Goal: Understand site structure: Grasp the organization and layout of the website

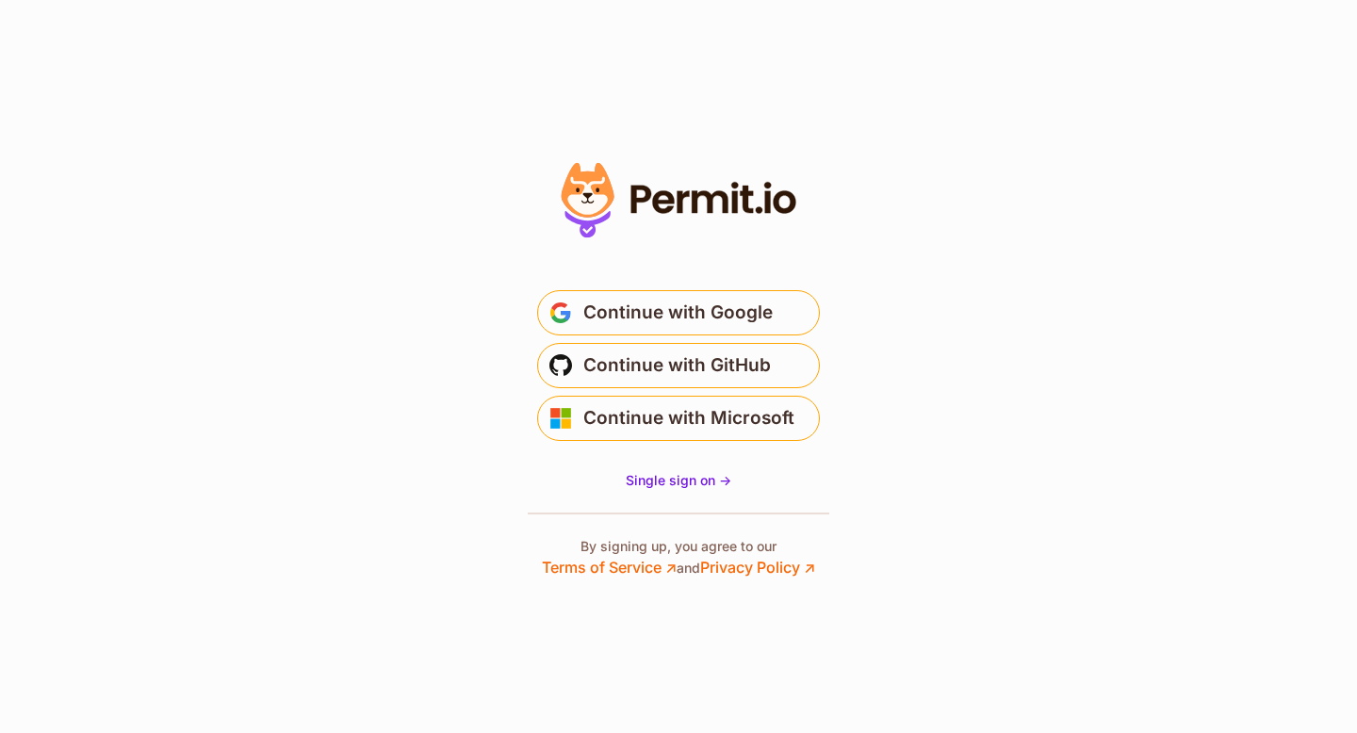
click at [796, 309] on button "Continue with Google" at bounding box center [678, 312] width 283 height 45
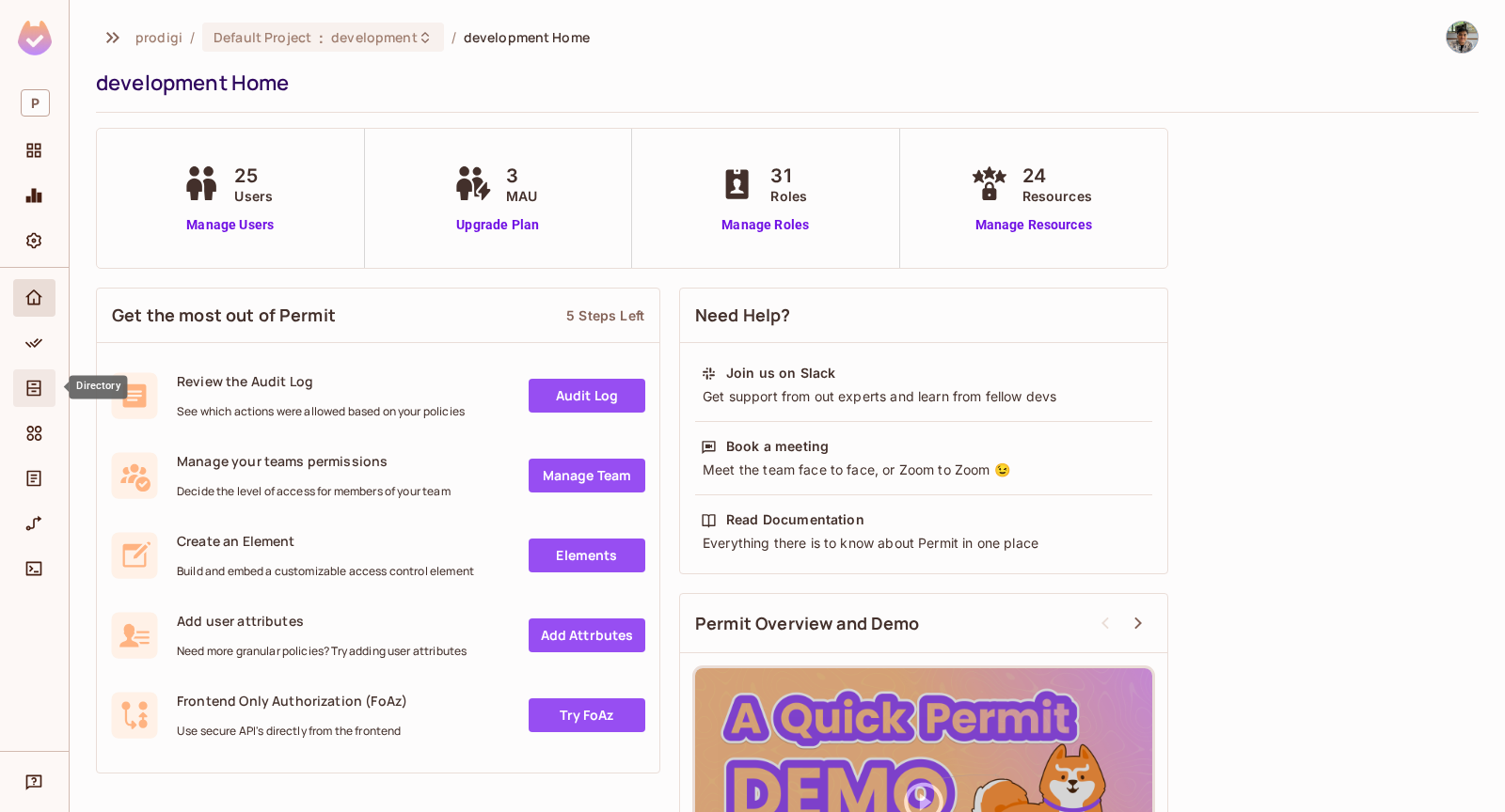
click at [38, 377] on span "Directory" at bounding box center [34, 388] width 23 height 23
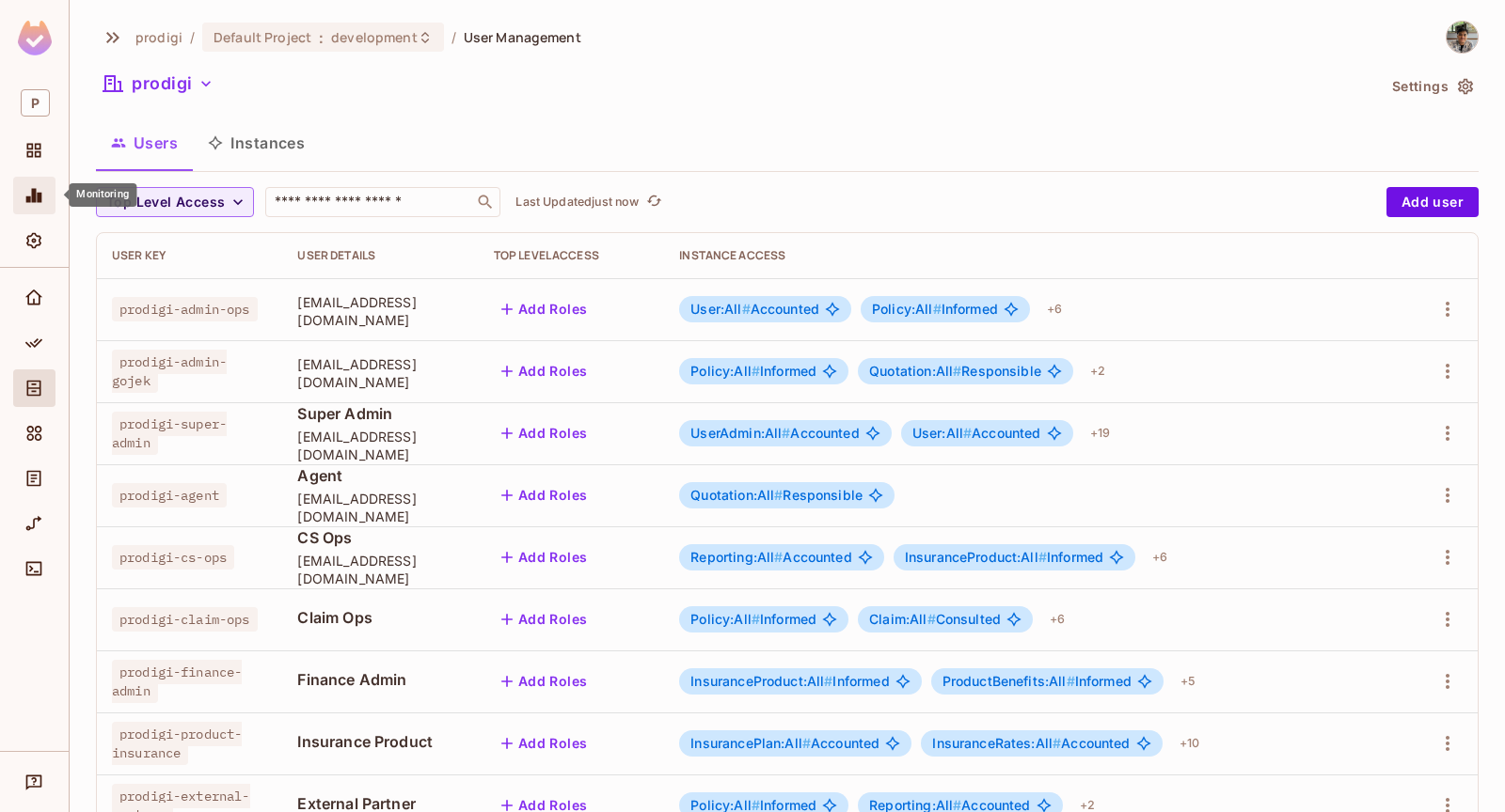
click at [28, 202] on icon "Monitoring" at bounding box center [34, 196] width 16 height 14
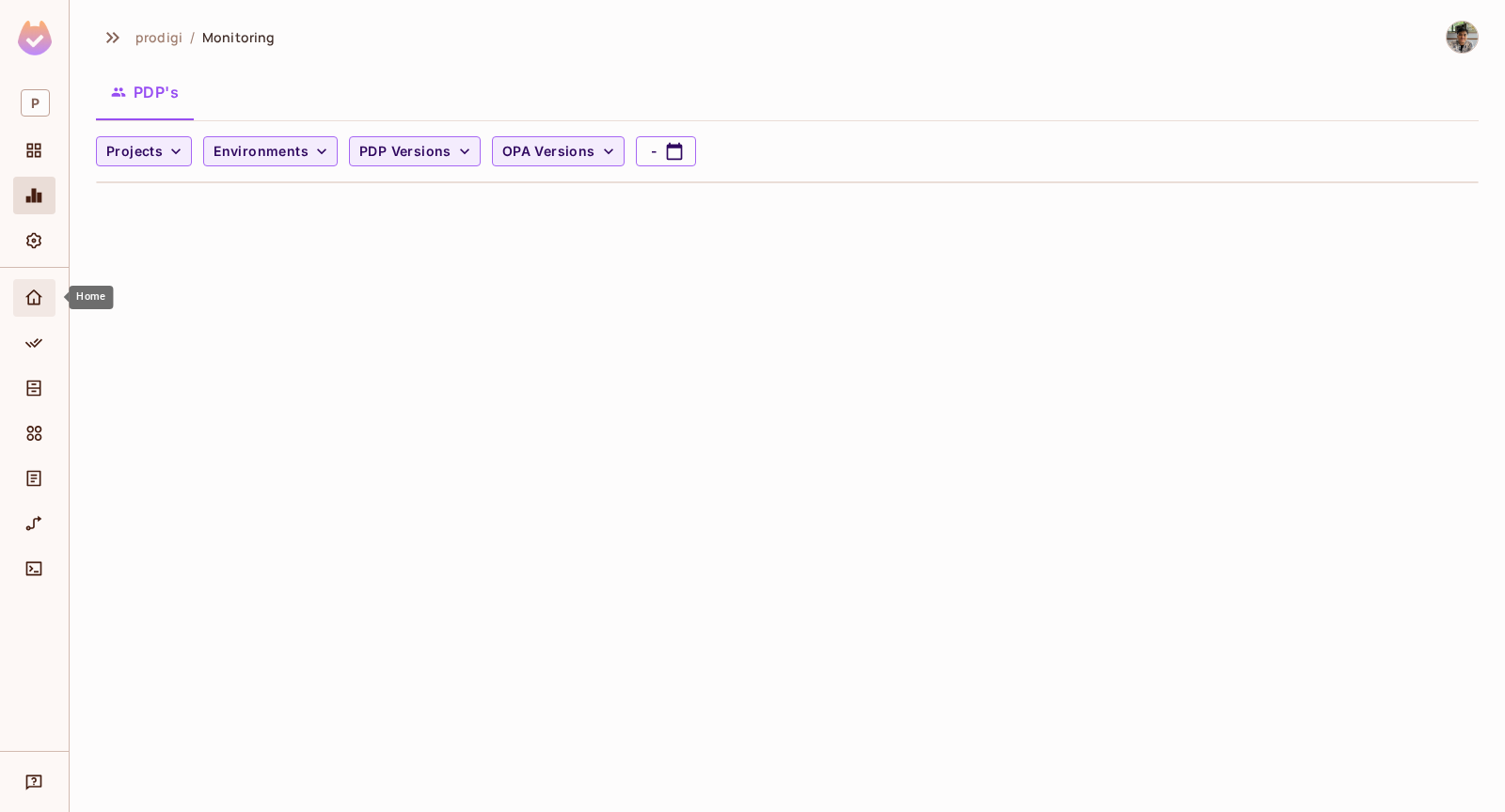
click at [40, 304] on icon "Home" at bounding box center [33, 297] width 19 height 19
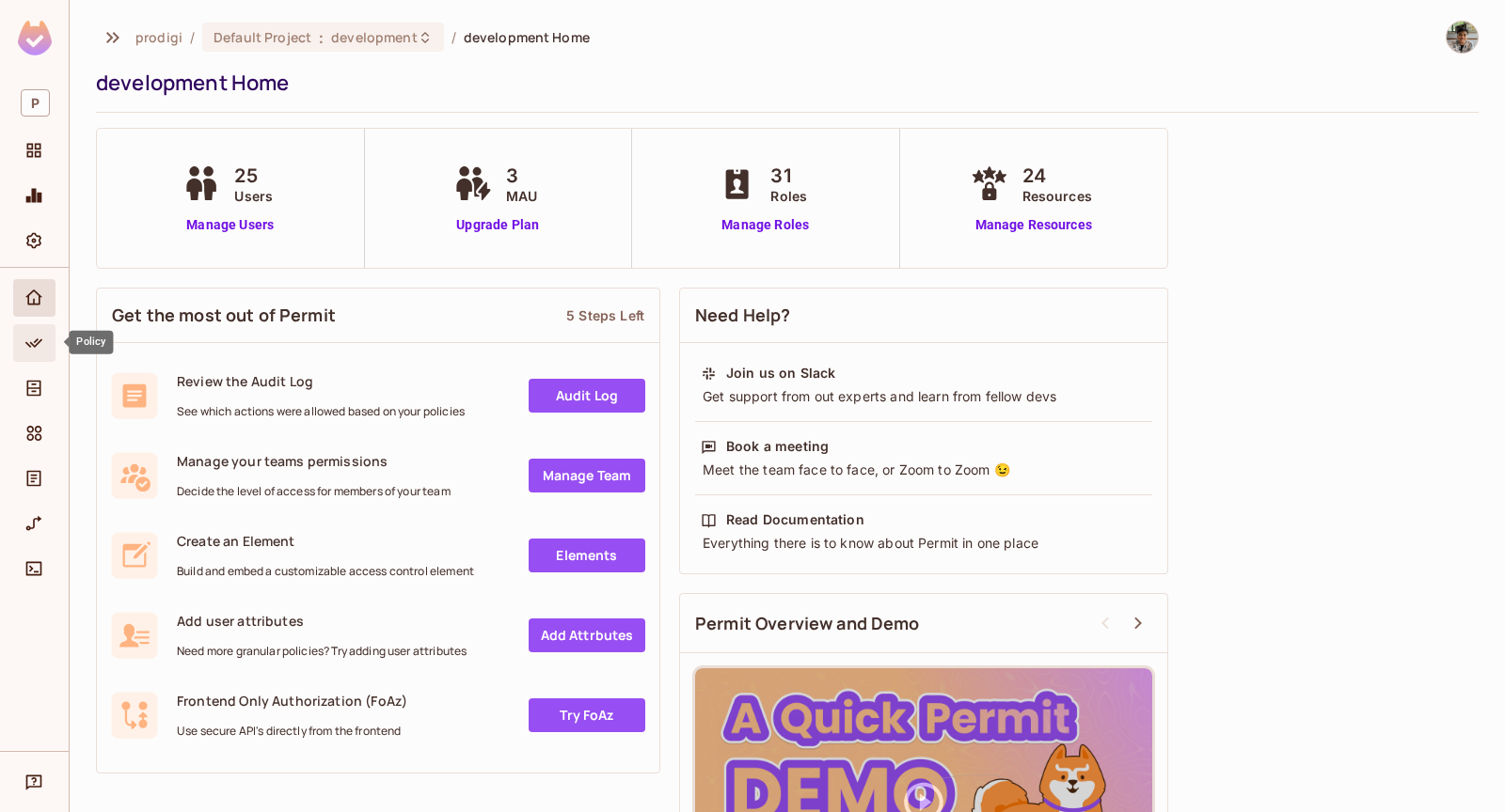
click at [44, 336] on span "Policy" at bounding box center [34, 343] width 23 height 23
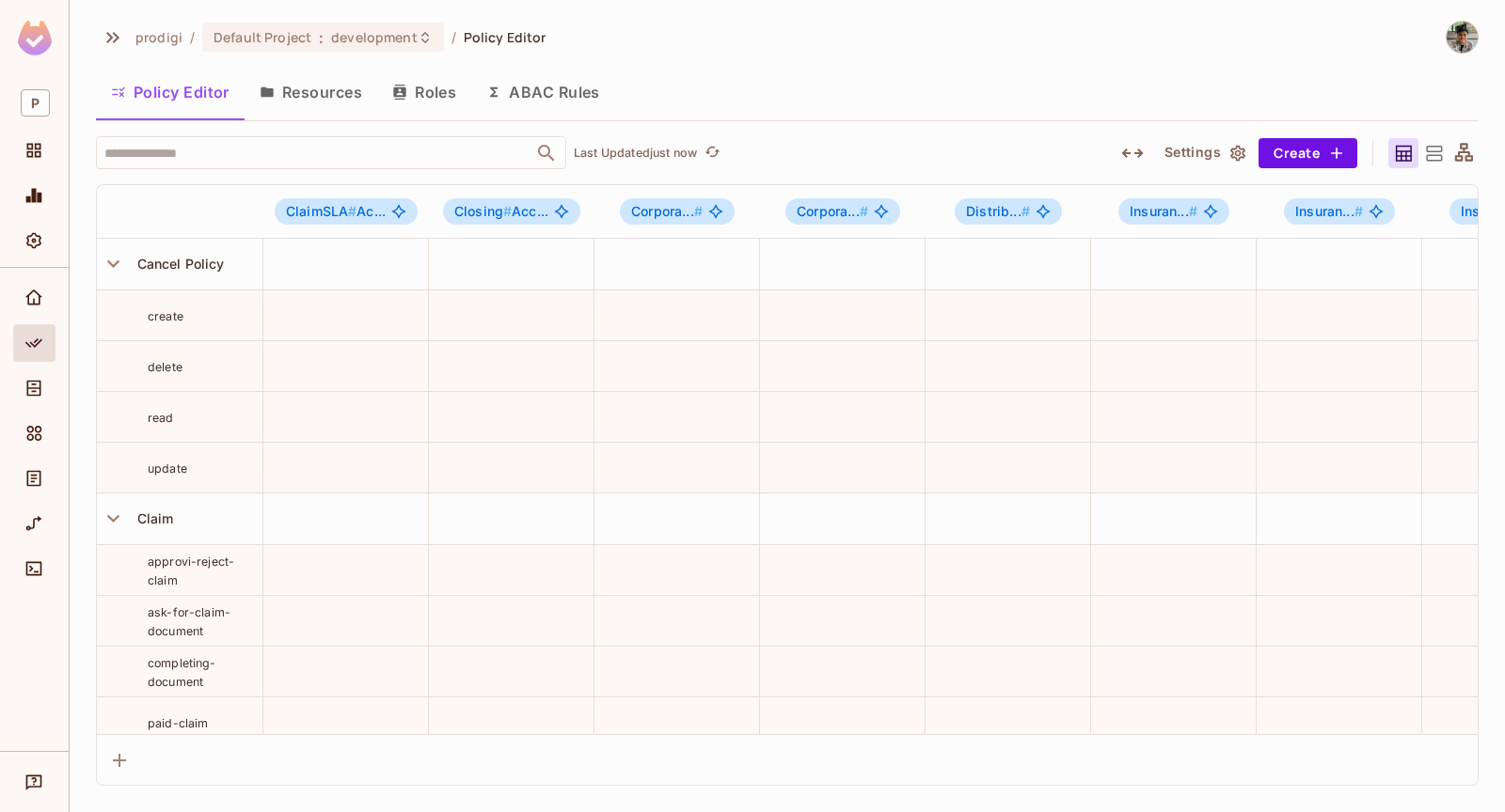
click at [561, 102] on button "ABAC Rules" at bounding box center [543, 92] width 144 height 47
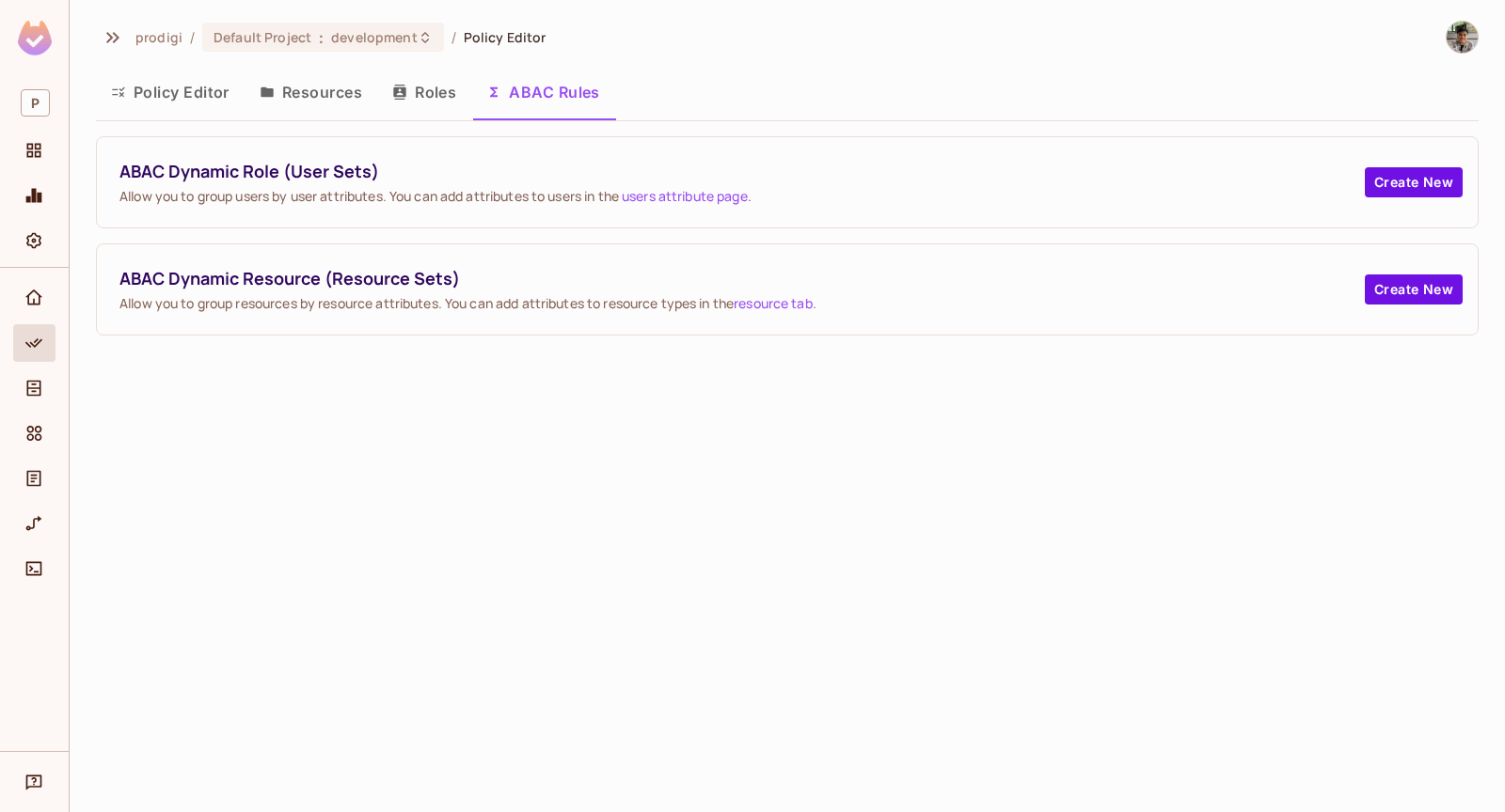
click at [421, 101] on button "Roles" at bounding box center [424, 92] width 94 height 47
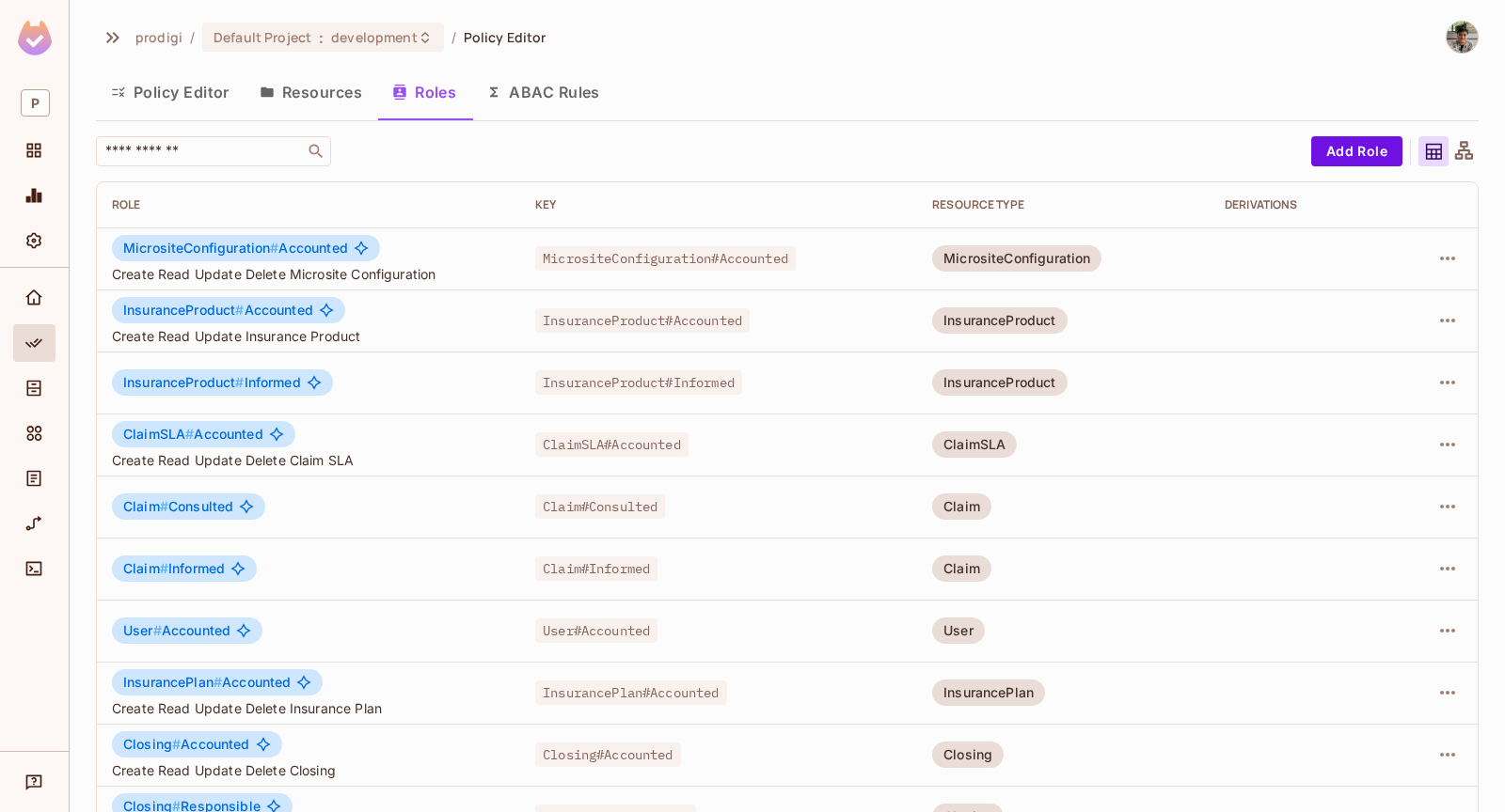
scroll to position [422, 0]
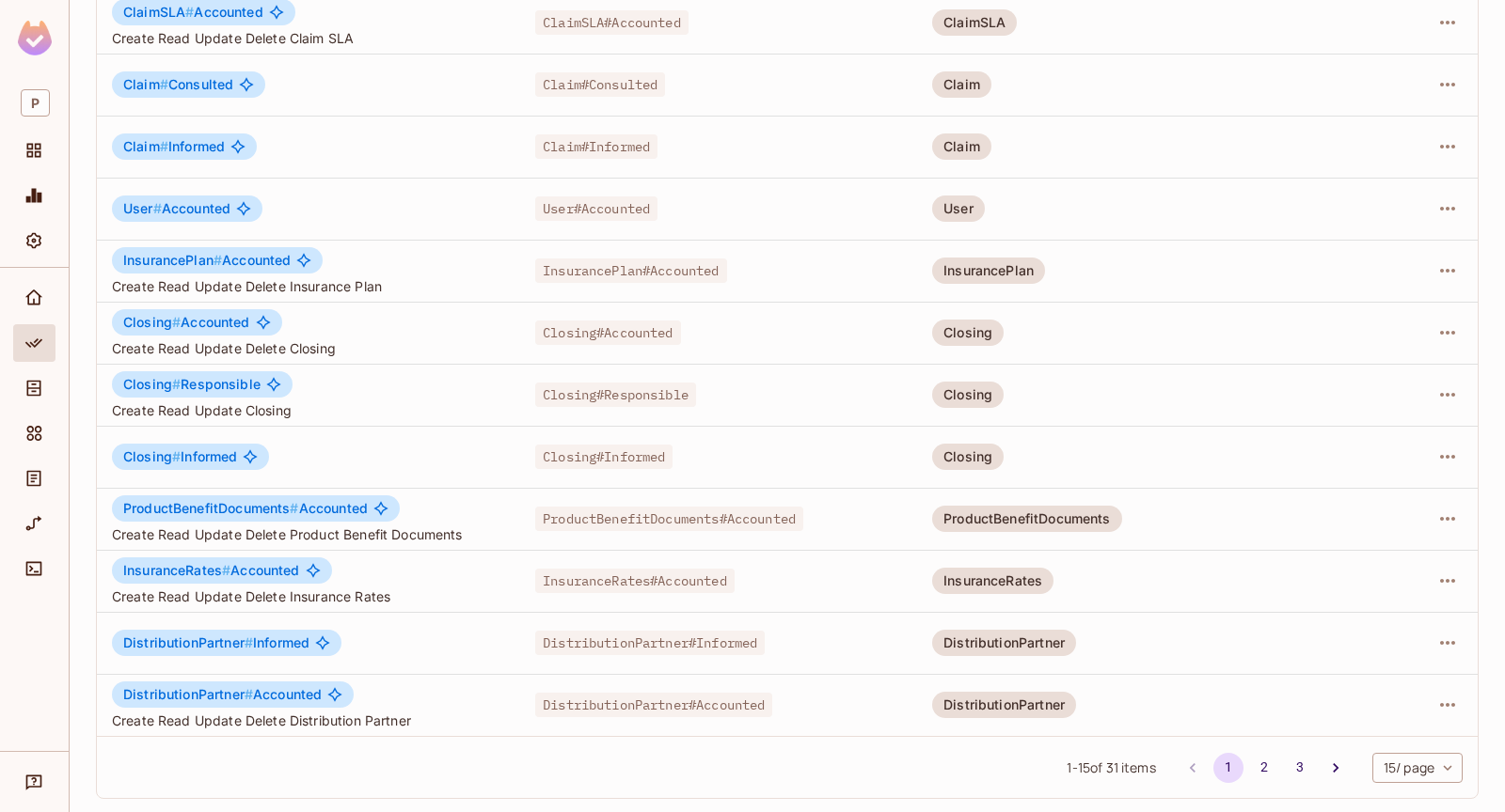
click at [1317, 772] on li "pagination navigation" at bounding box center [1335, 768] width 36 height 30
click at [1298, 762] on button "3" at bounding box center [1299, 768] width 30 height 30
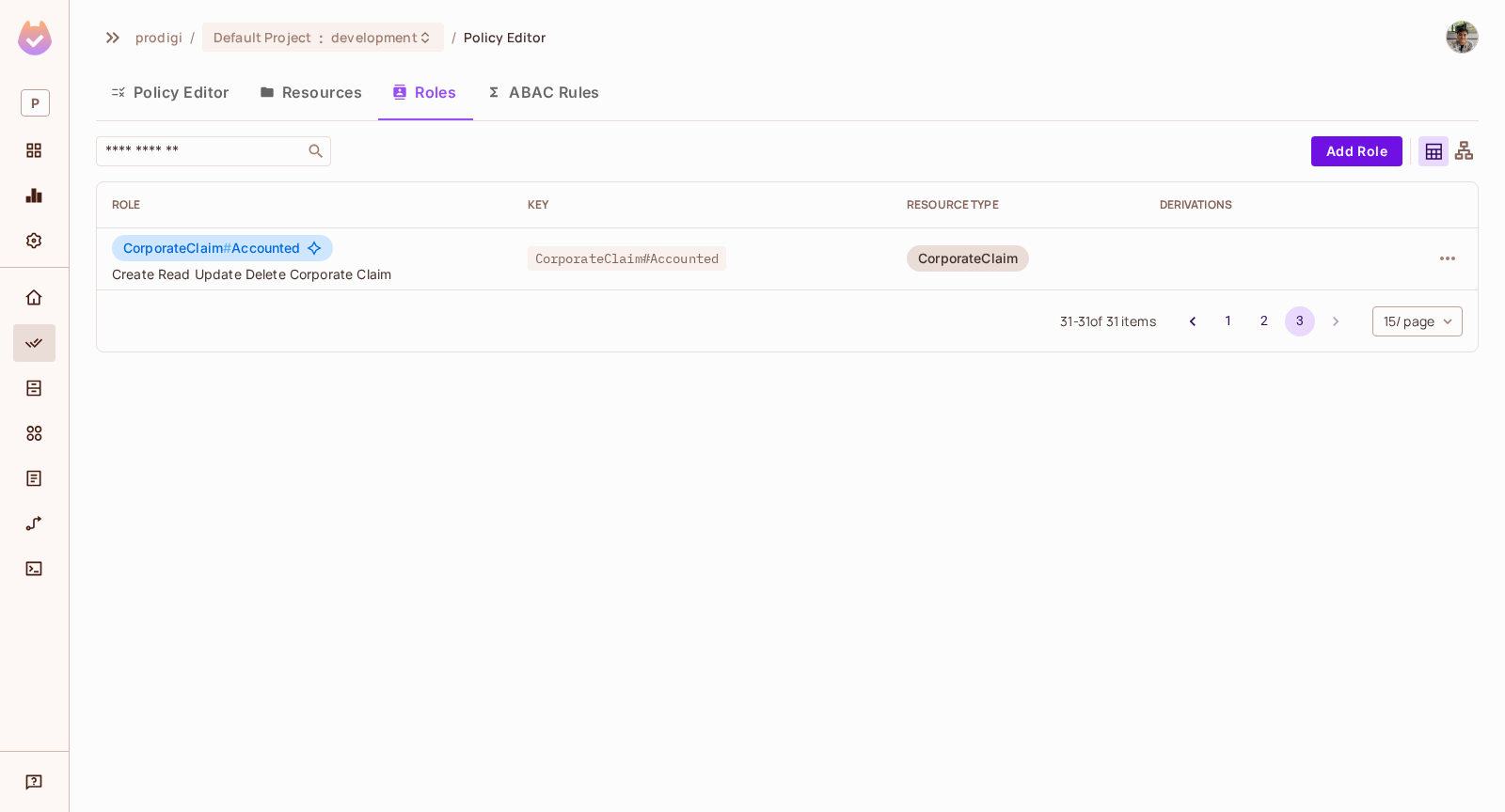
scroll to position [0, 0]
click at [365, 30] on span "development" at bounding box center [374, 37] width 86 height 18
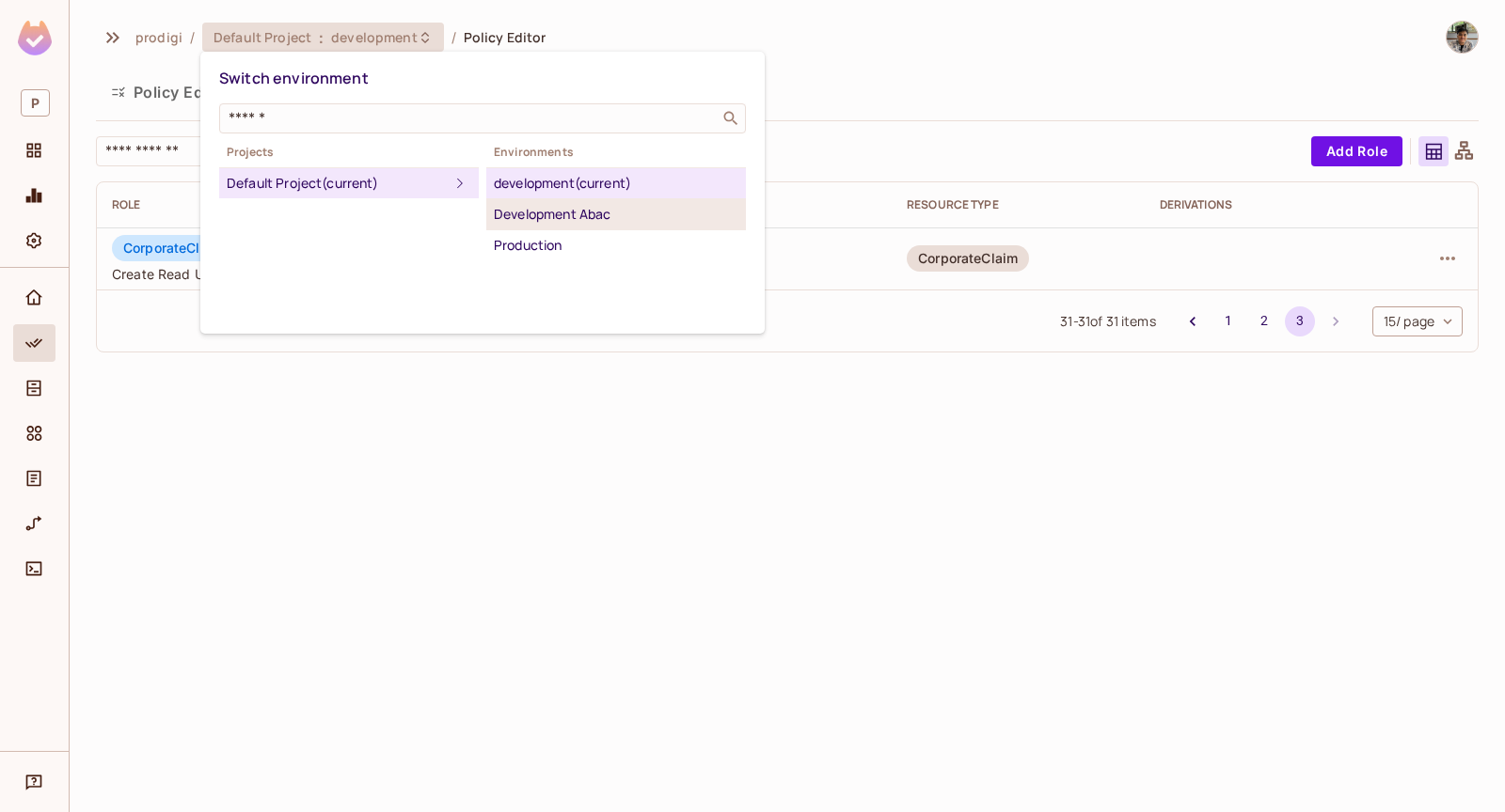
click at [521, 205] on div "Development Abac" at bounding box center [616, 214] width 245 height 23
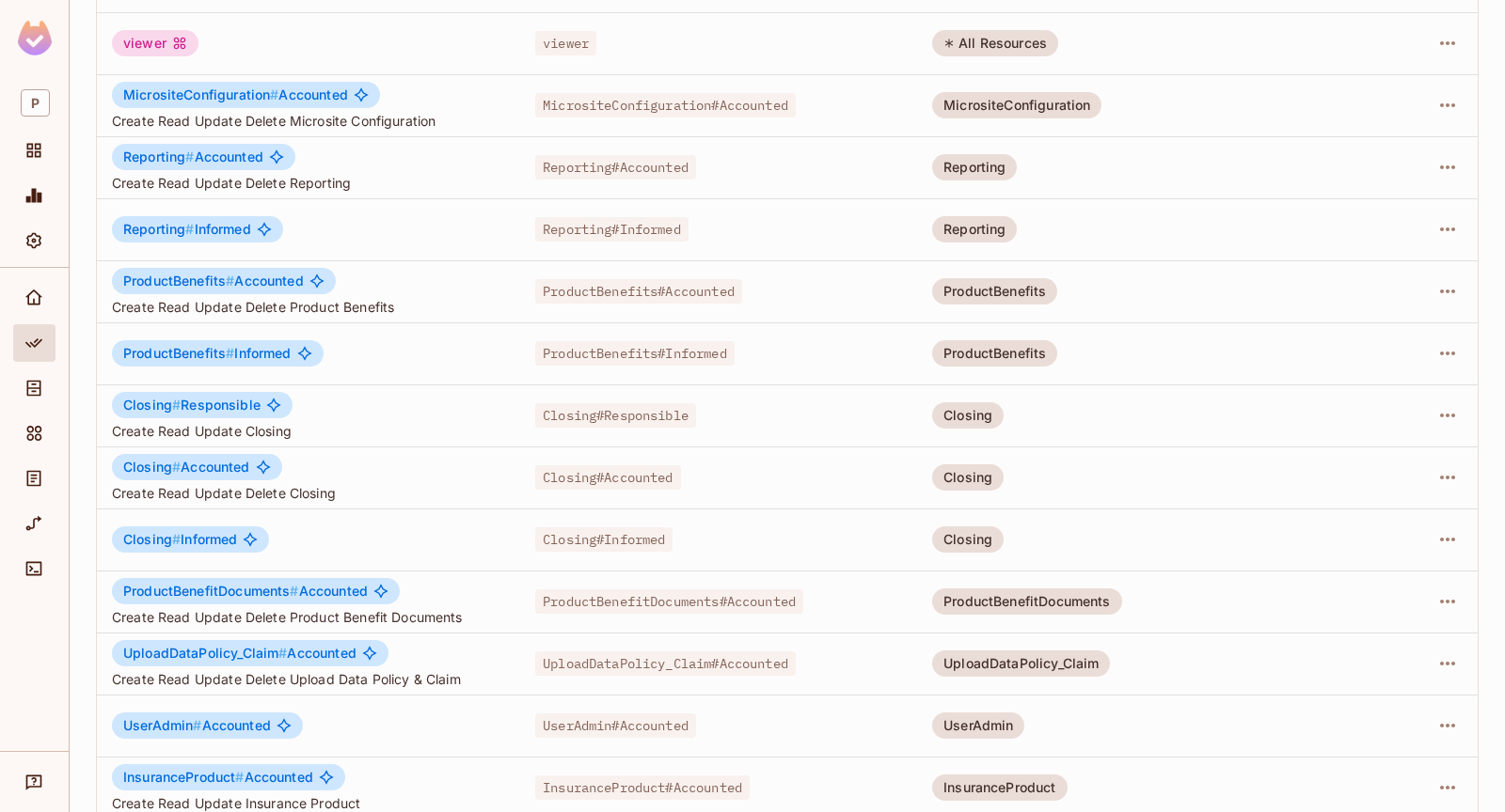
scroll to position [422, 0]
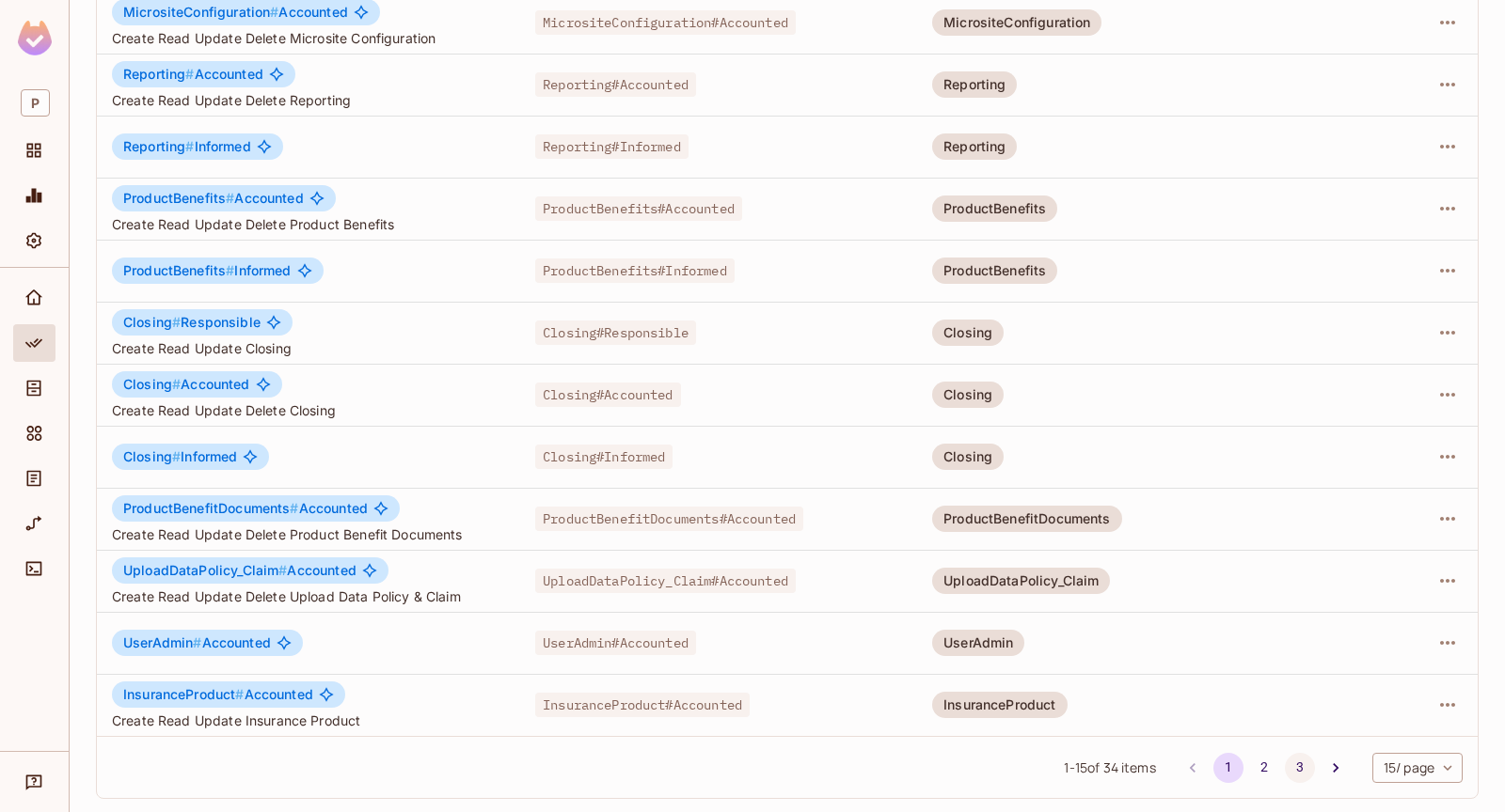
click at [1308, 773] on button "3" at bounding box center [1299, 768] width 30 height 30
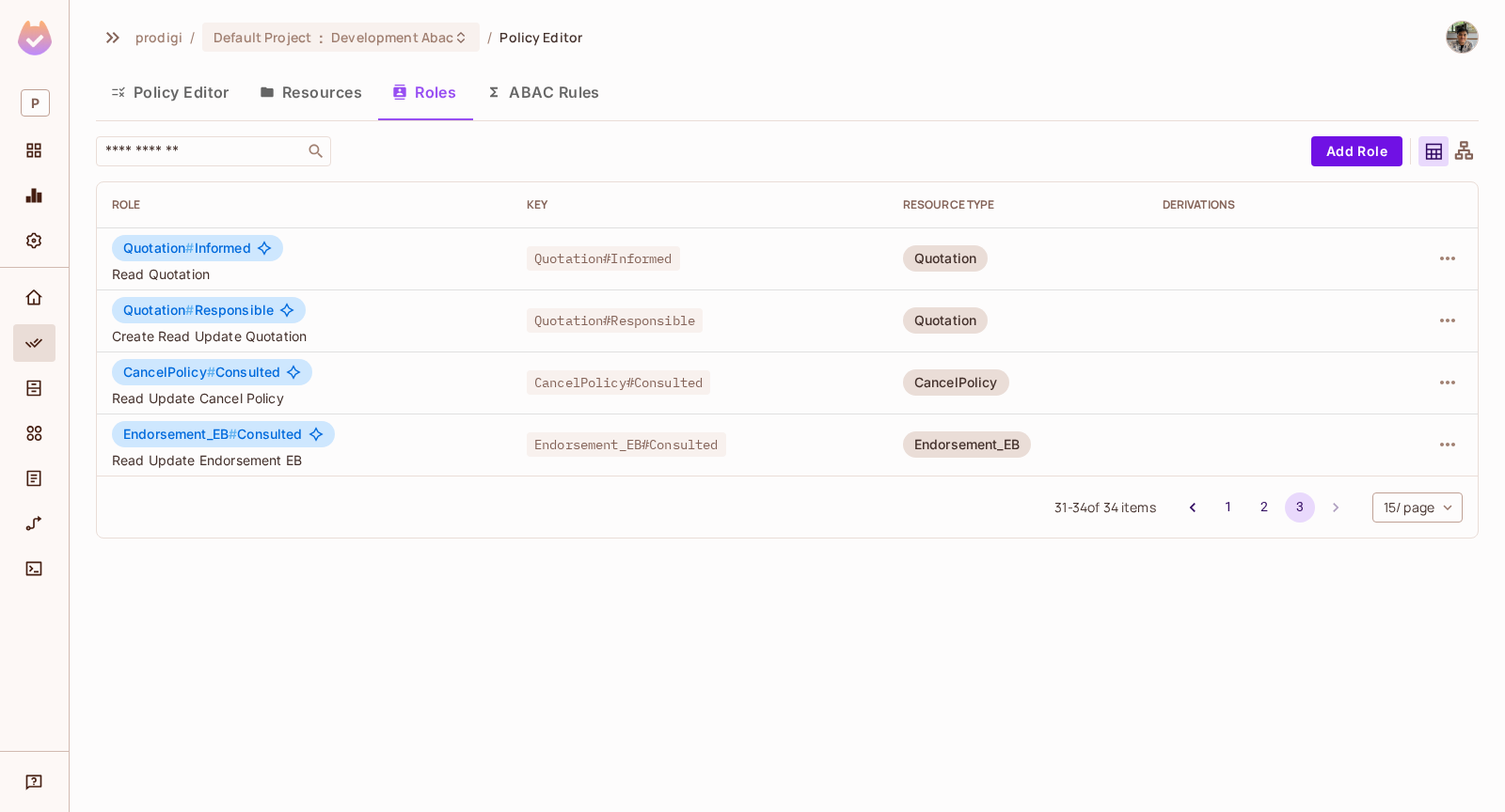
scroll to position [0, 0]
click at [1214, 506] on button "1" at bounding box center [1229, 508] width 30 height 30
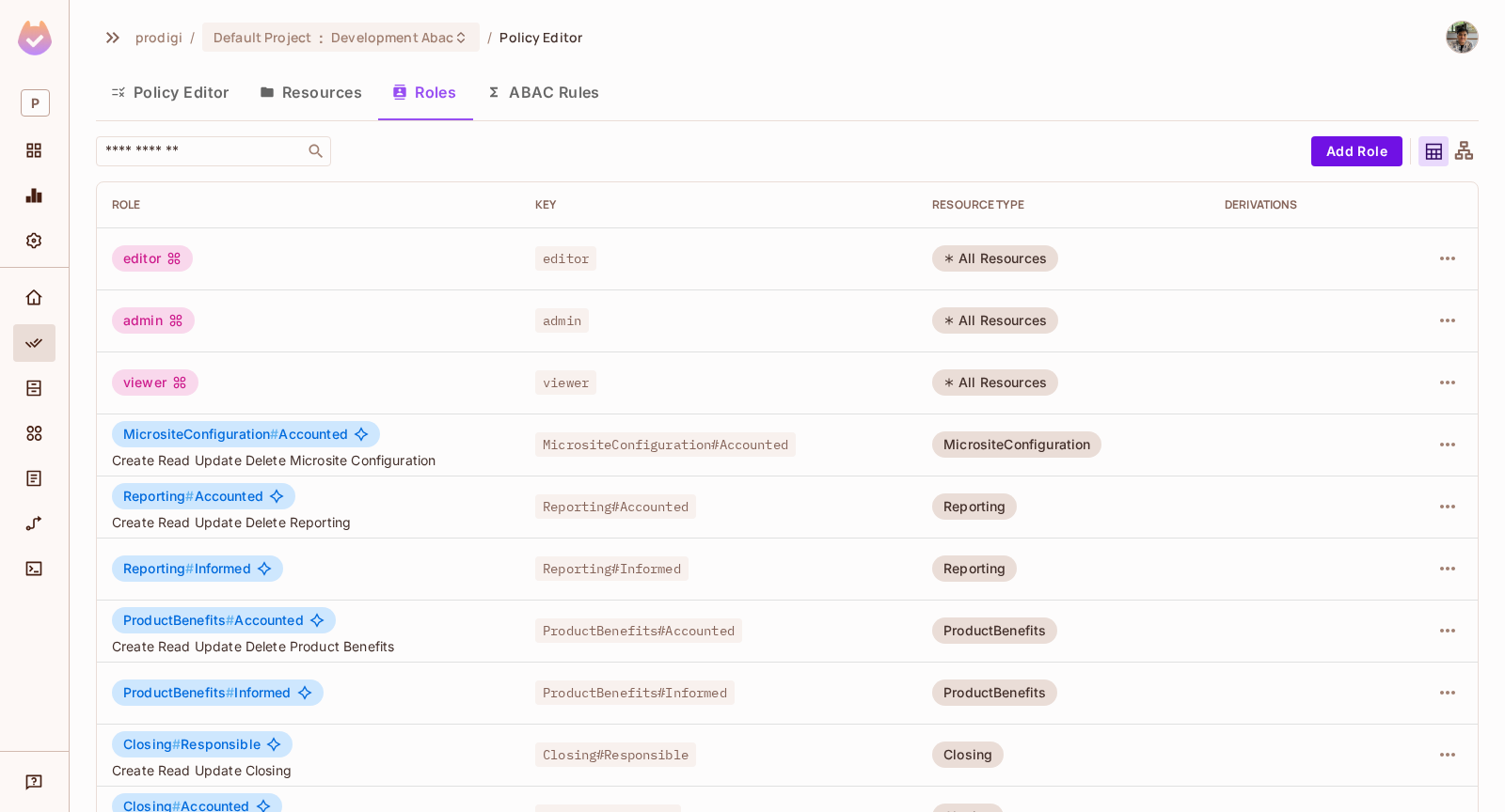
scroll to position [422, 0]
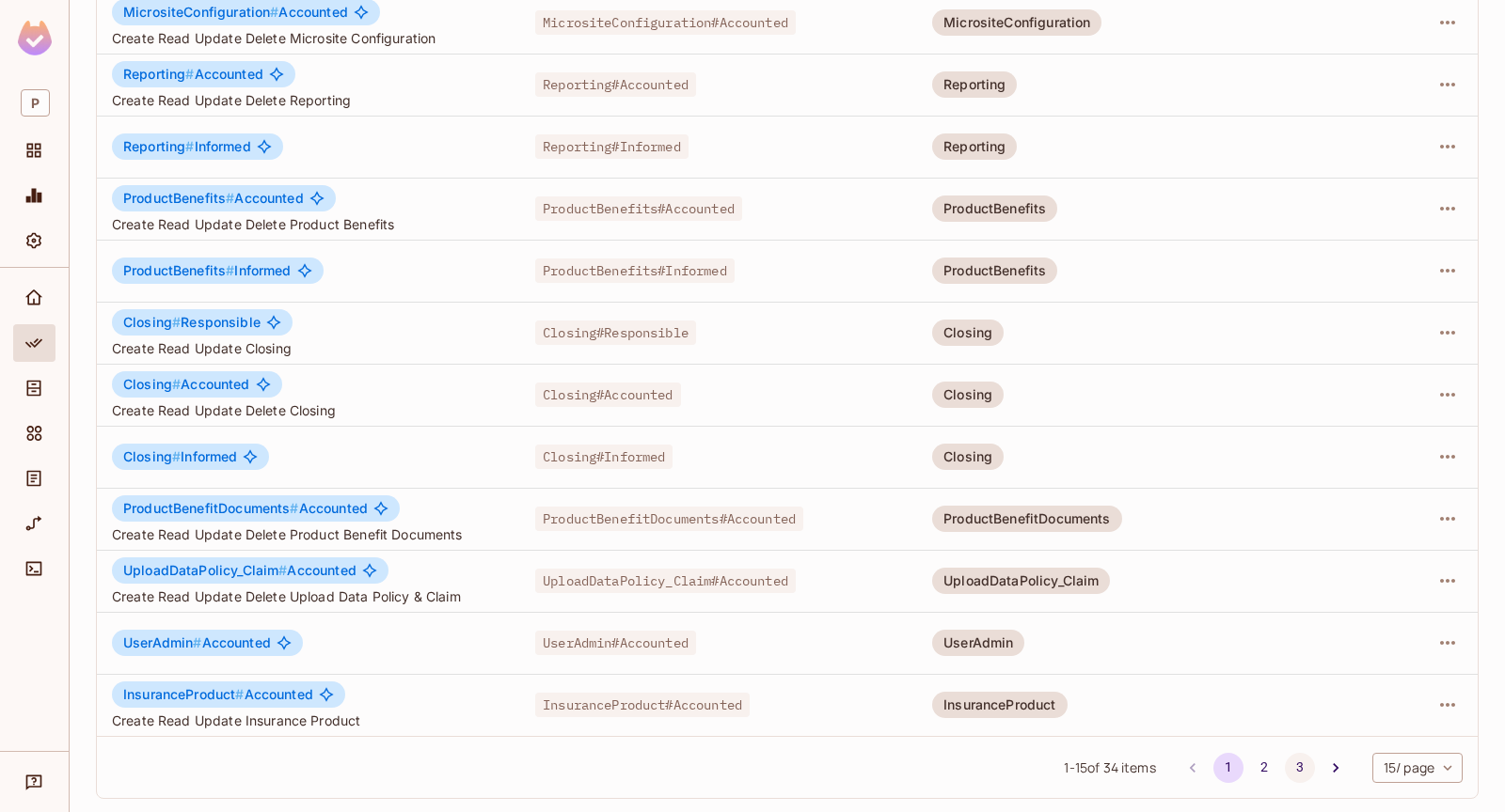
click at [1306, 773] on button "3" at bounding box center [1299, 768] width 30 height 30
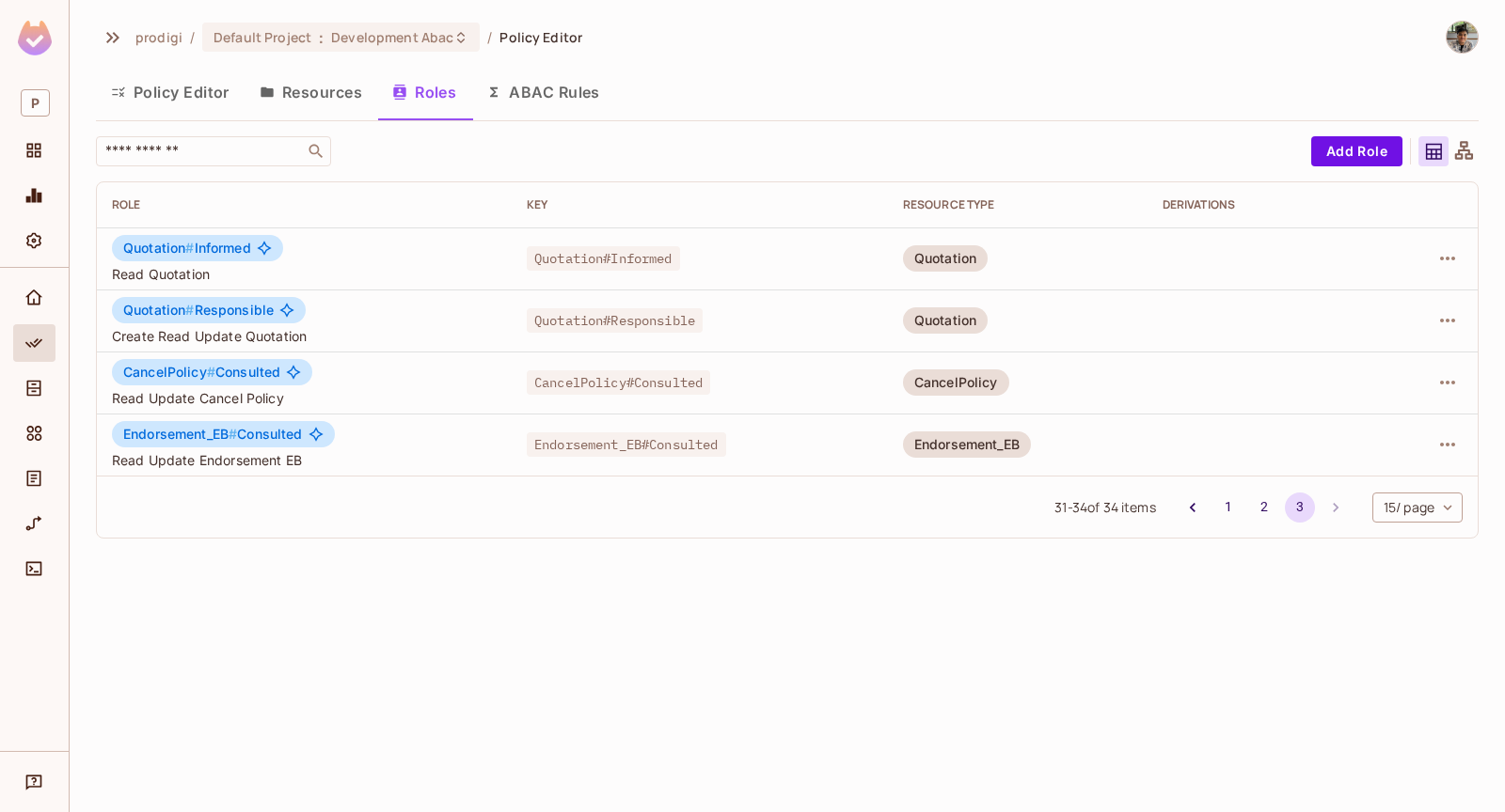
scroll to position [0, 0]
click at [530, 88] on button "ABAC Rules" at bounding box center [543, 92] width 144 height 47
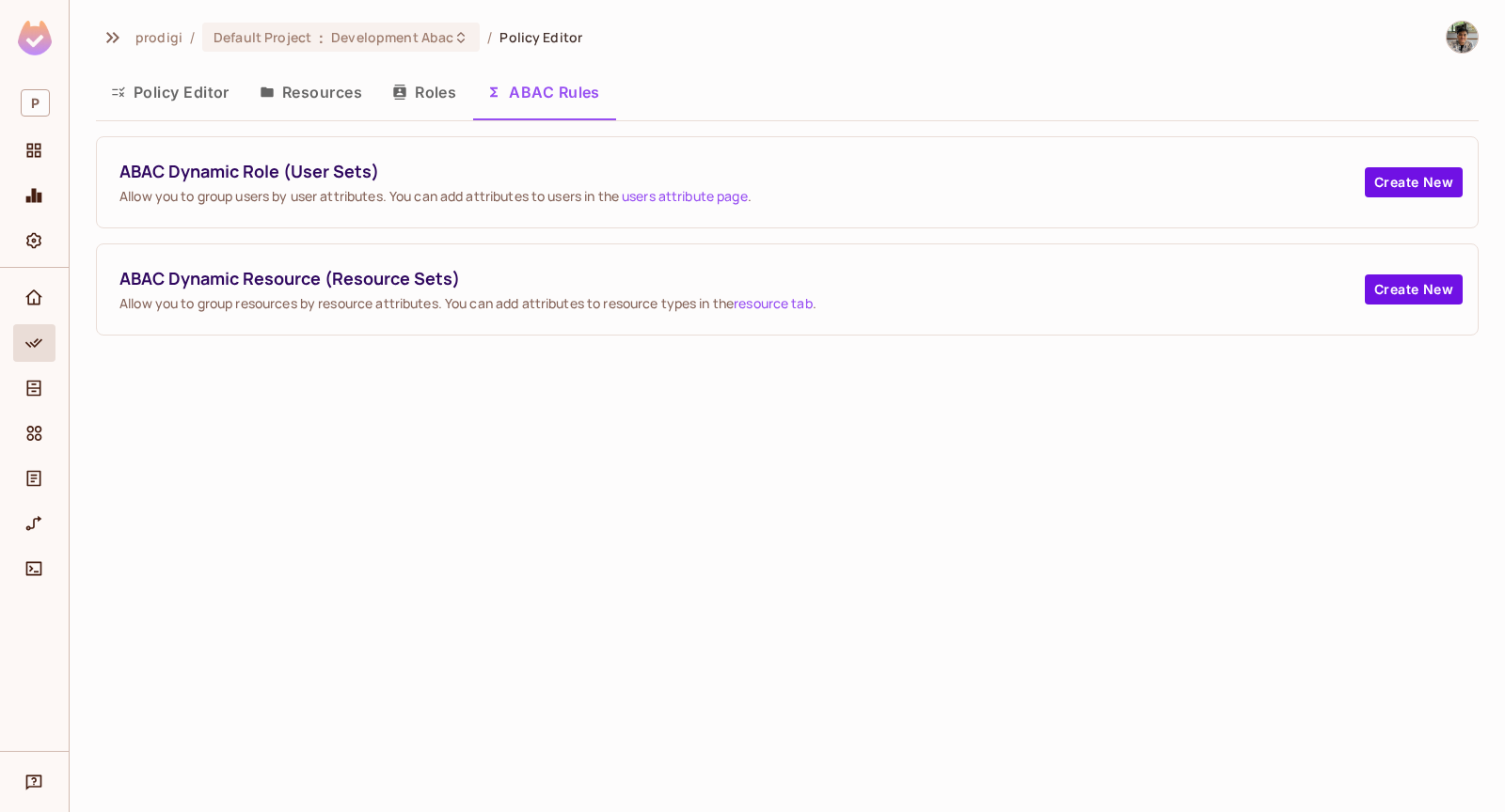
click at [436, 81] on button "Roles" at bounding box center [424, 92] width 94 height 47
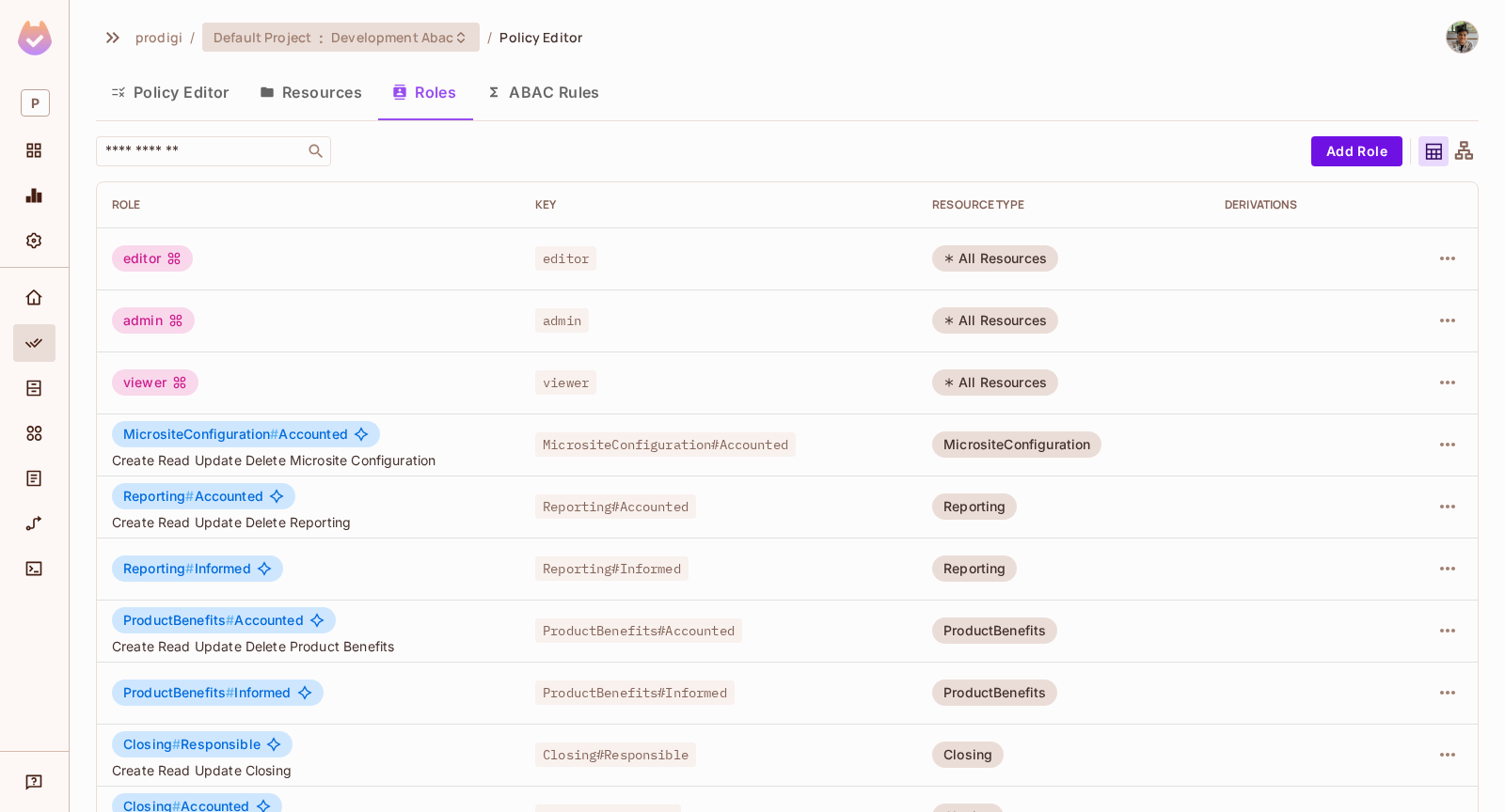
click at [444, 40] on span "Development Abac" at bounding box center [392, 37] width 122 height 18
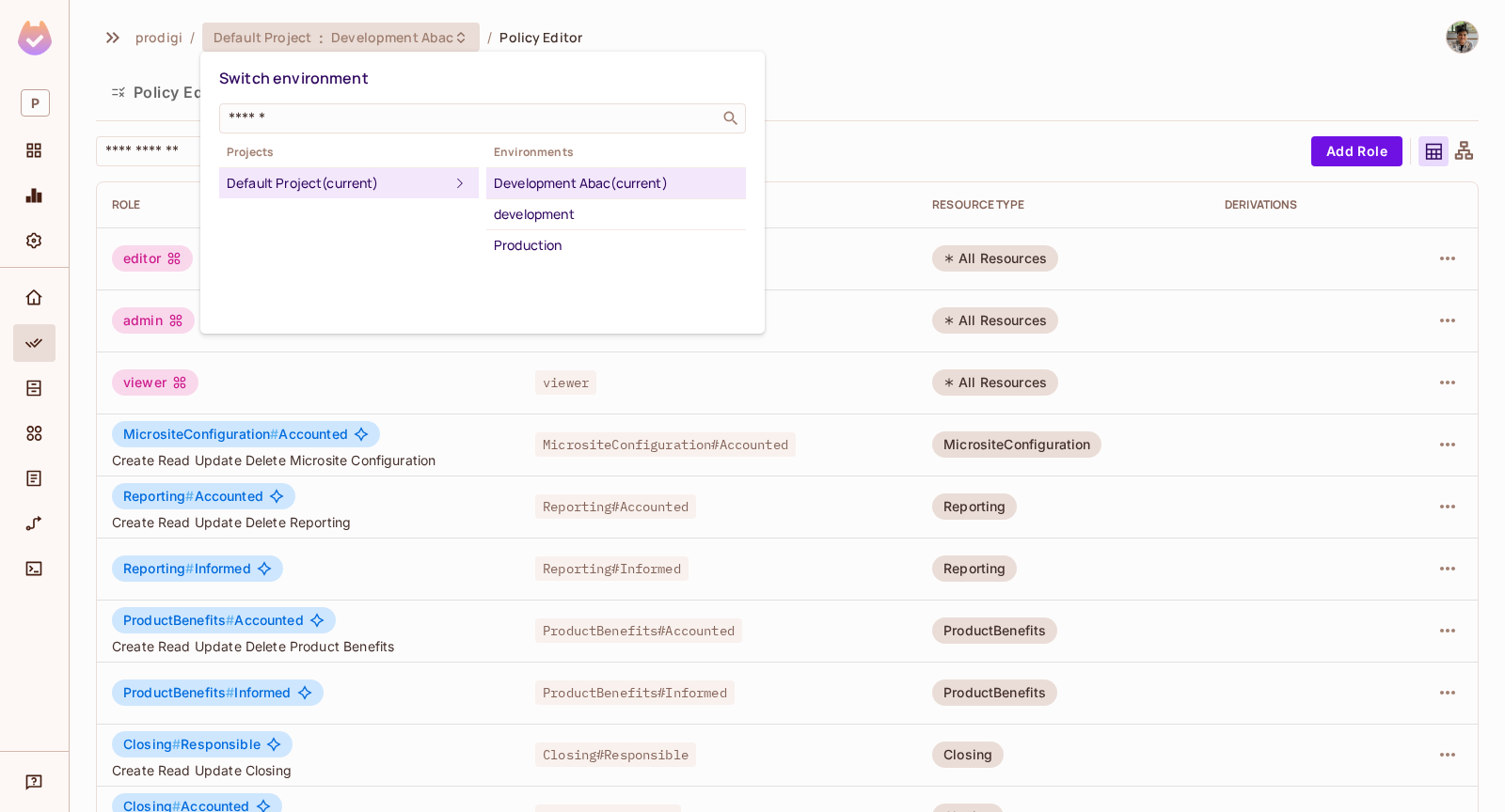
click at [899, 45] on div at bounding box center [752, 406] width 1505 height 812
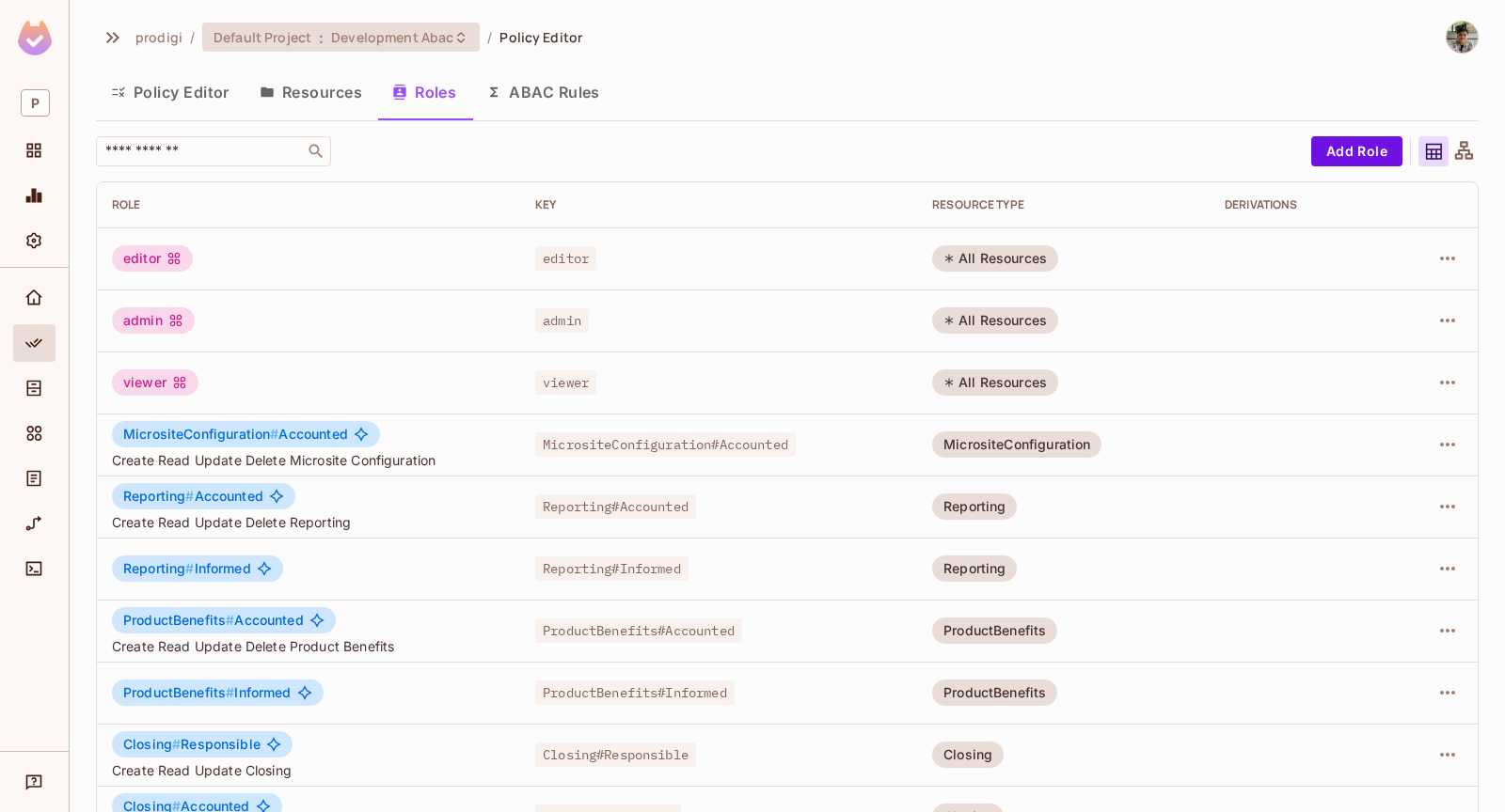
click at [443, 28] on span "Development Abac" at bounding box center [392, 37] width 122 height 18
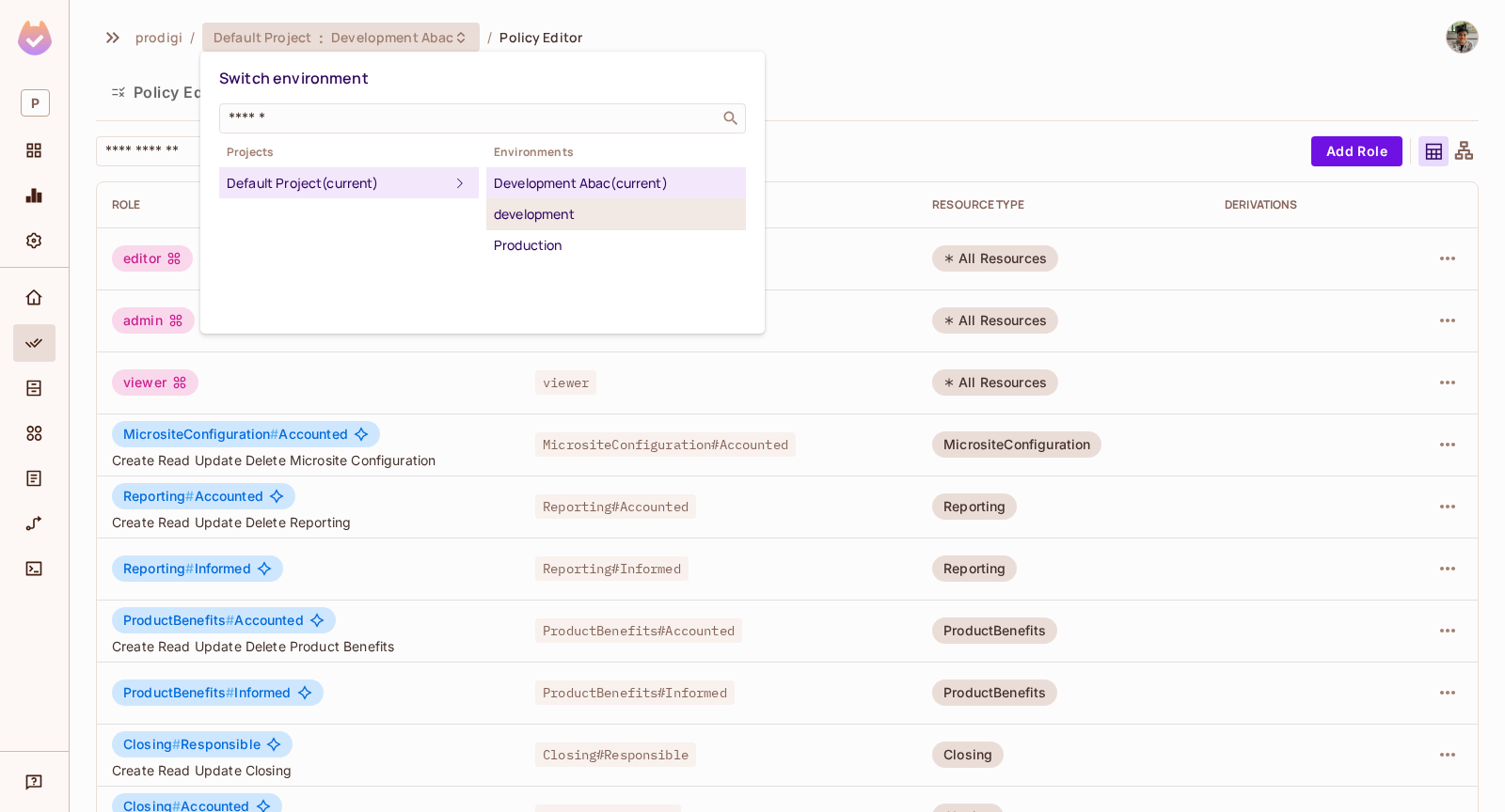
click at [579, 218] on div "development" at bounding box center [616, 214] width 245 height 23
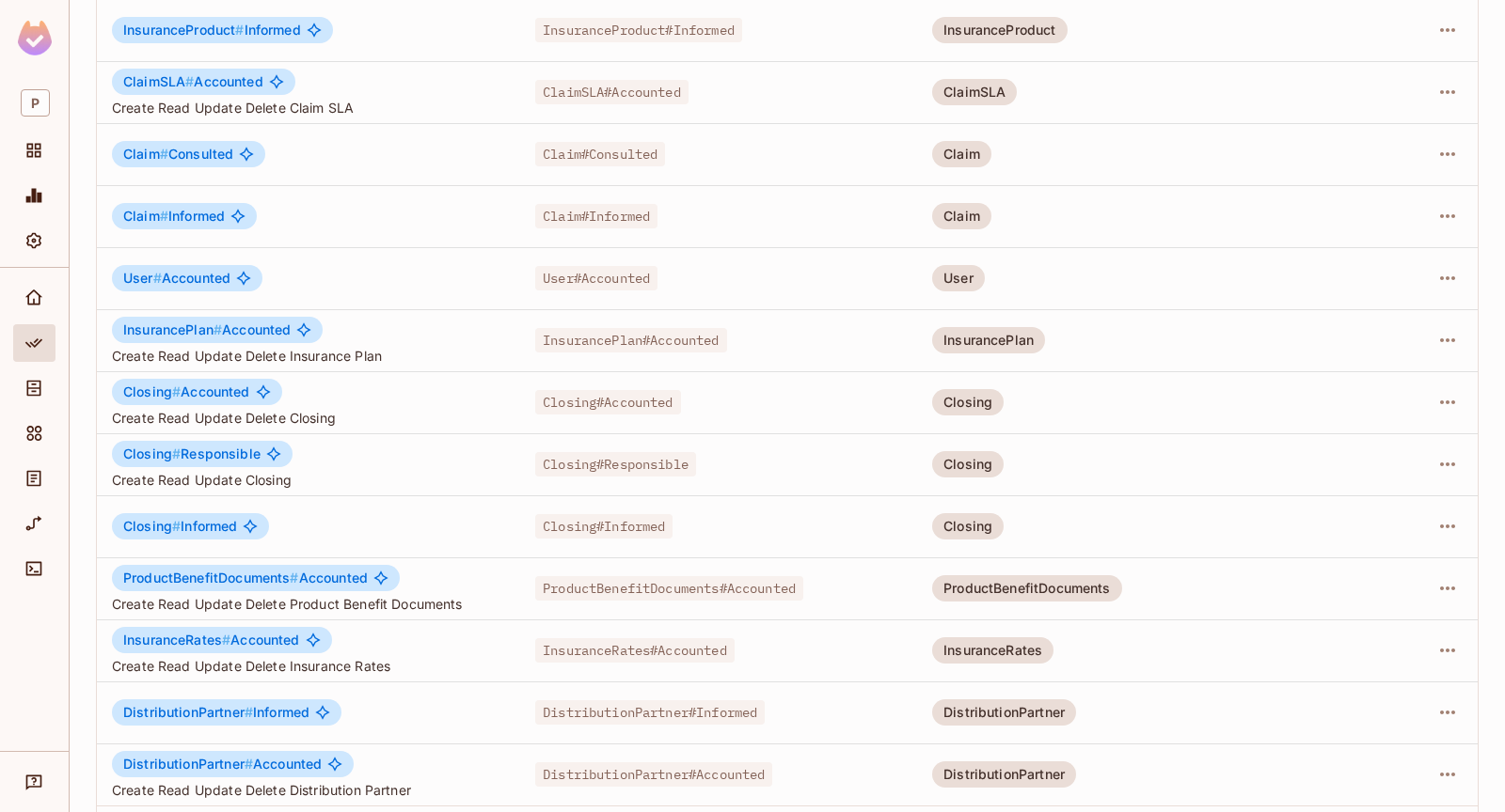
scroll to position [422, 0]
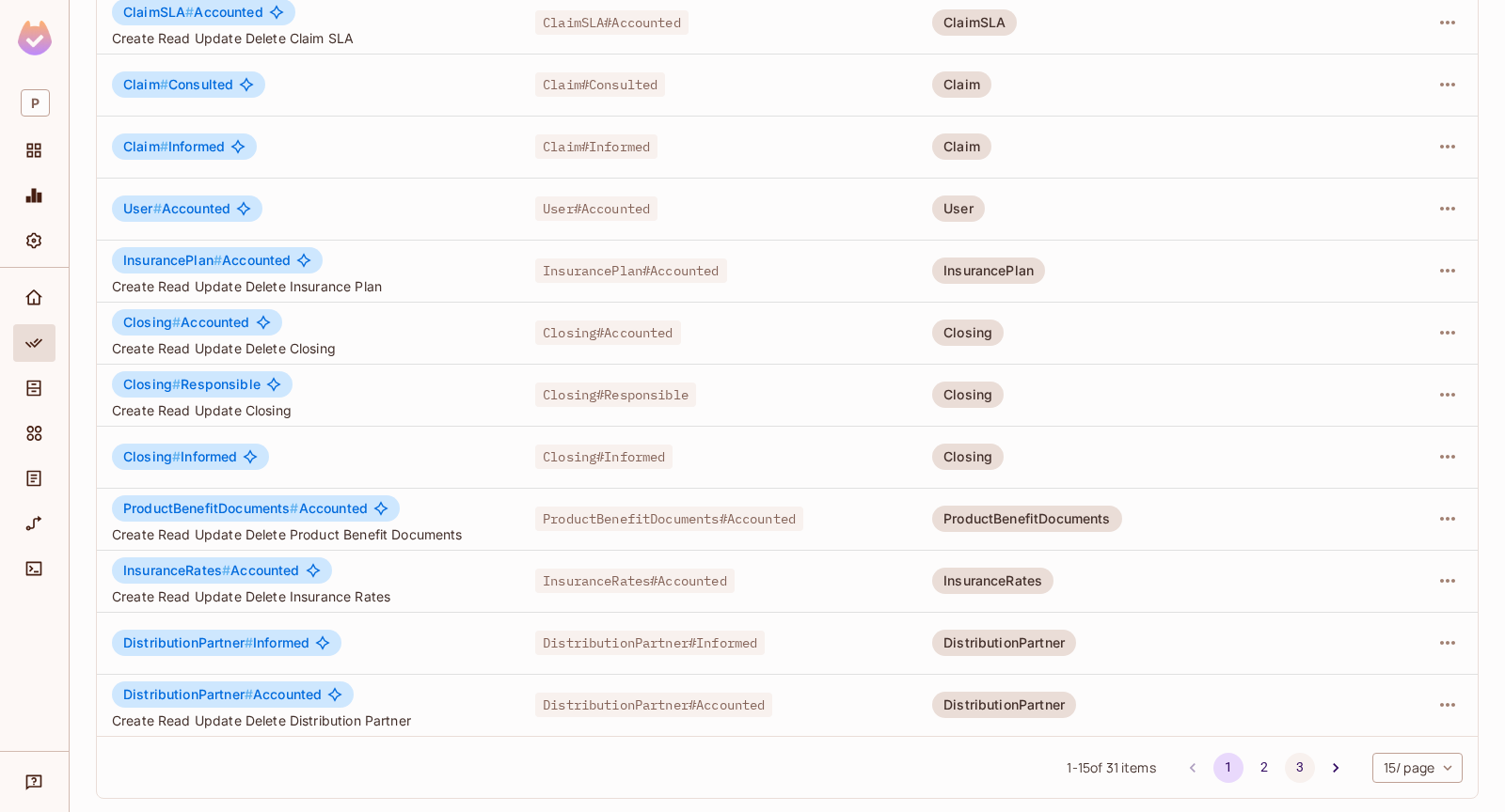
click at [1296, 768] on button "3" at bounding box center [1299, 768] width 30 height 30
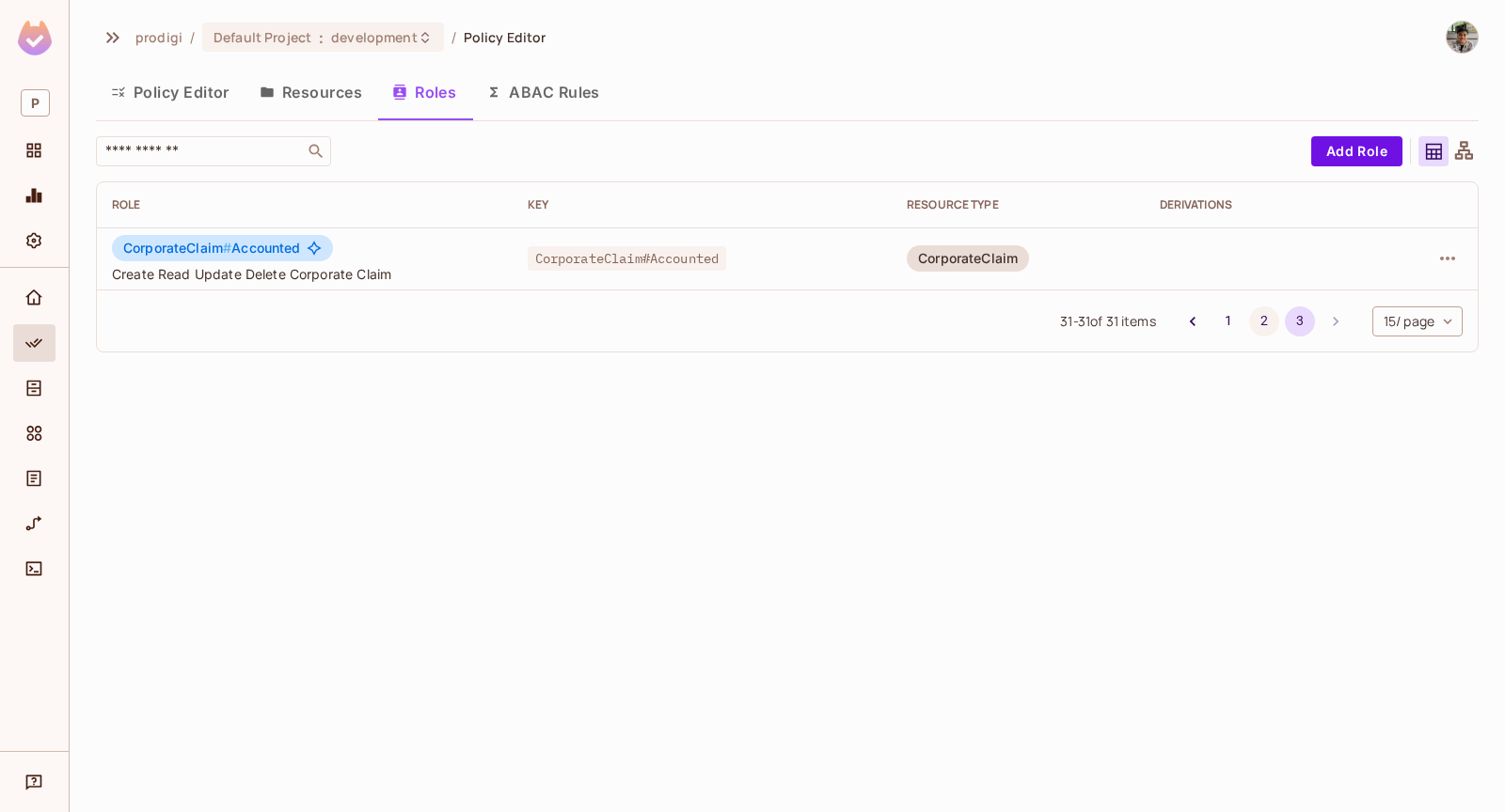
click at [1262, 324] on button "2" at bounding box center [1263, 321] width 30 height 30
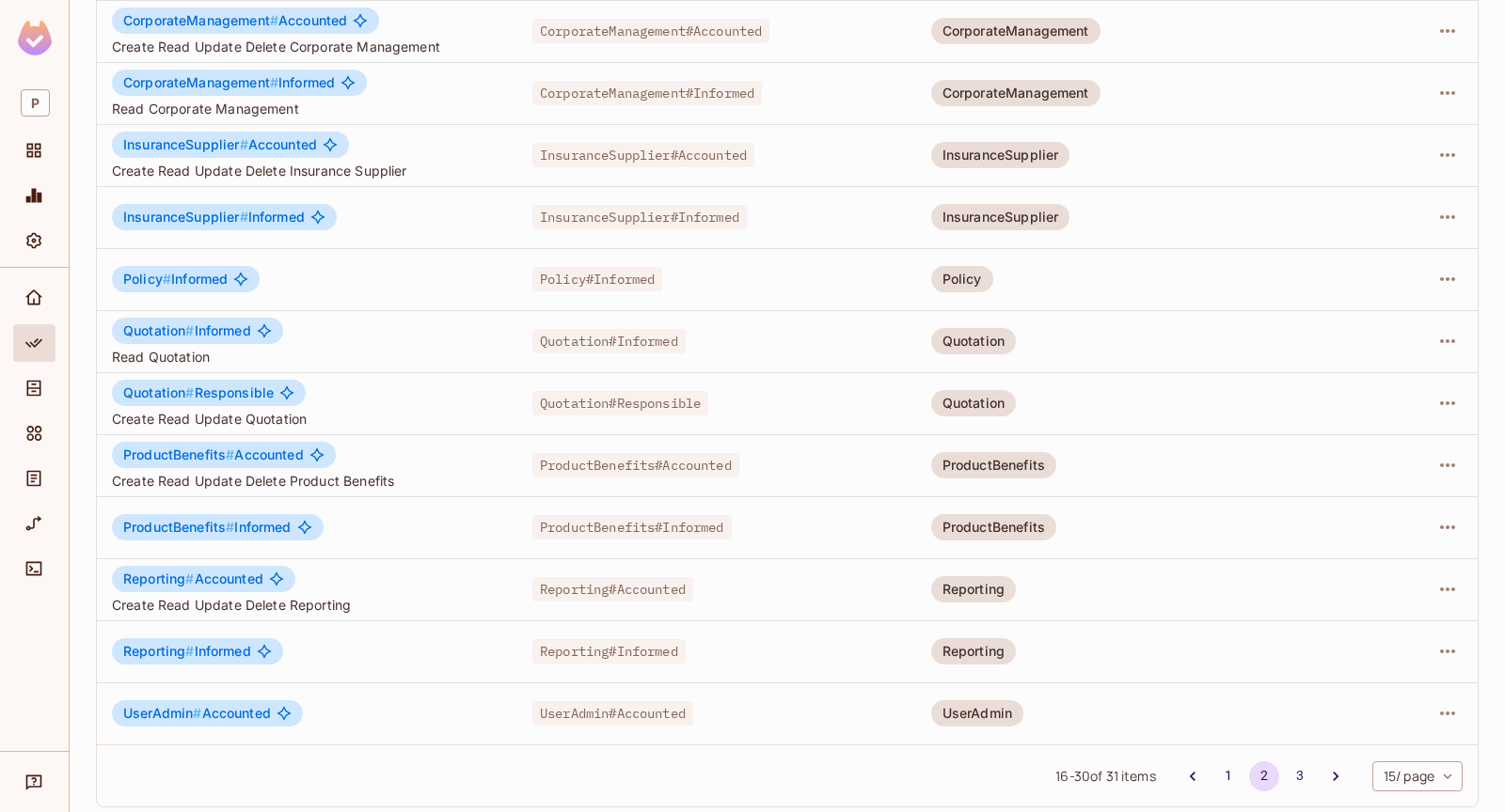
scroll to position [422, 0]
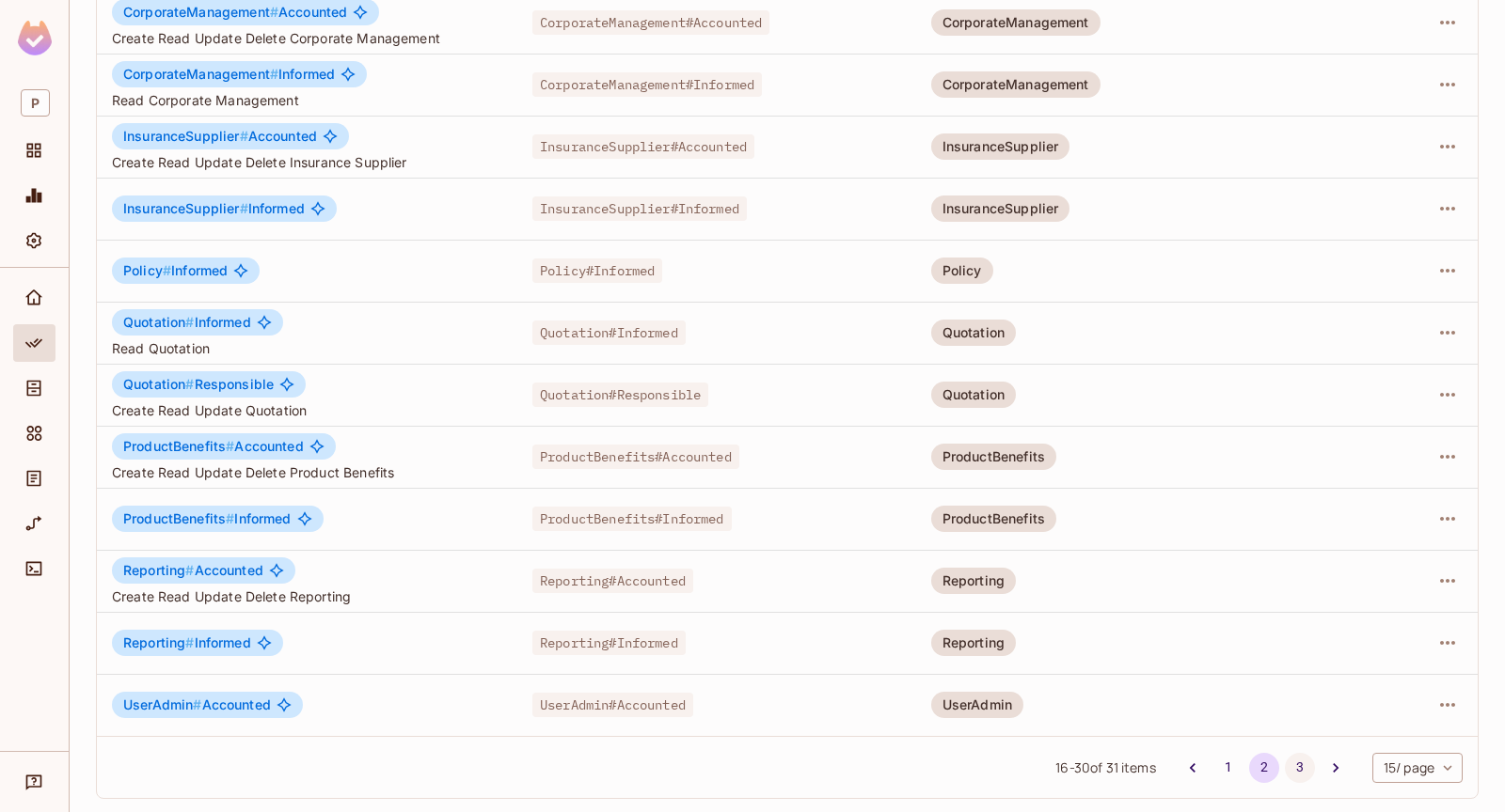
click at [1288, 758] on button "3" at bounding box center [1299, 768] width 30 height 30
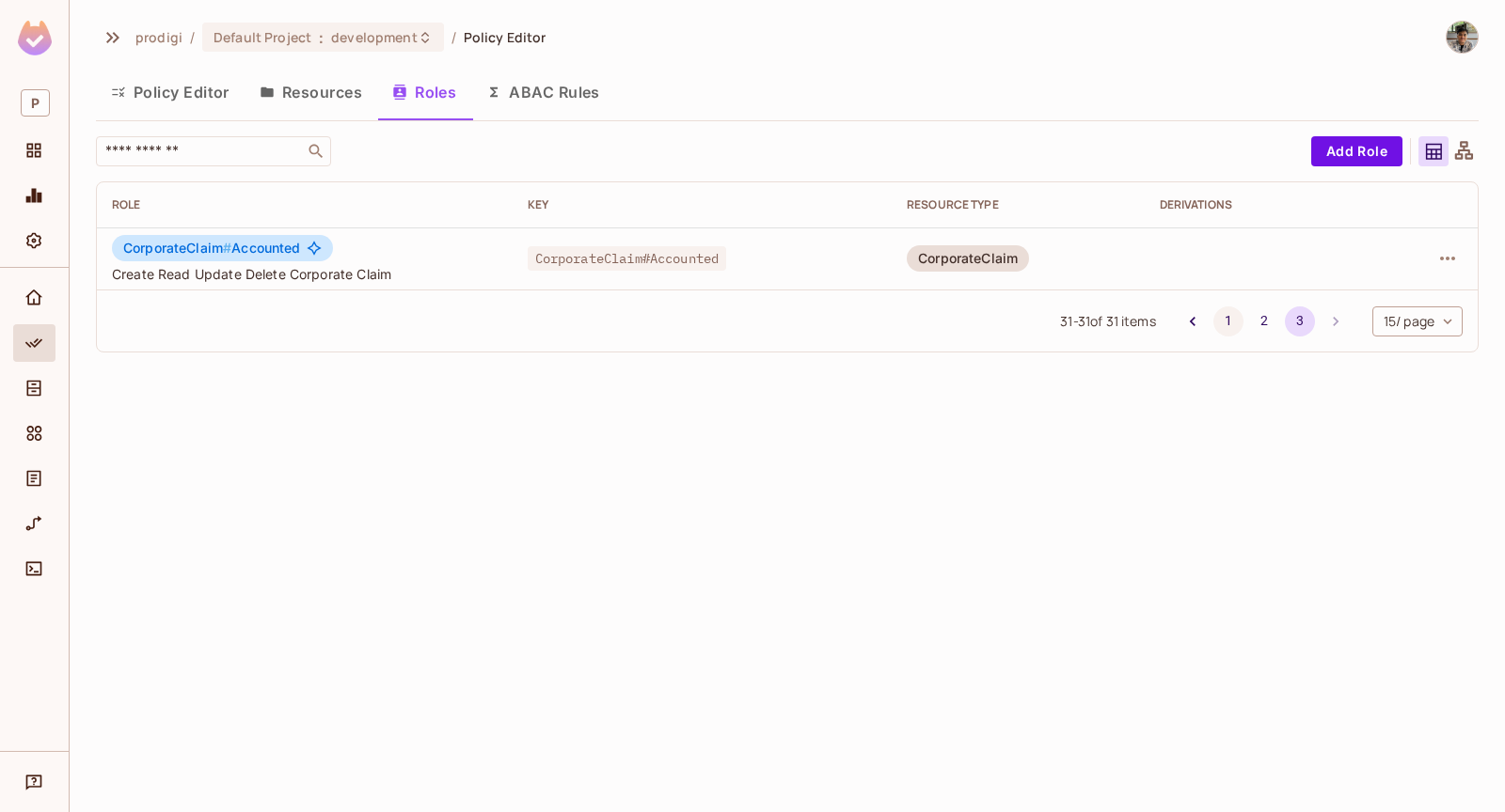
click at [1220, 322] on button "1" at bounding box center [1229, 321] width 30 height 30
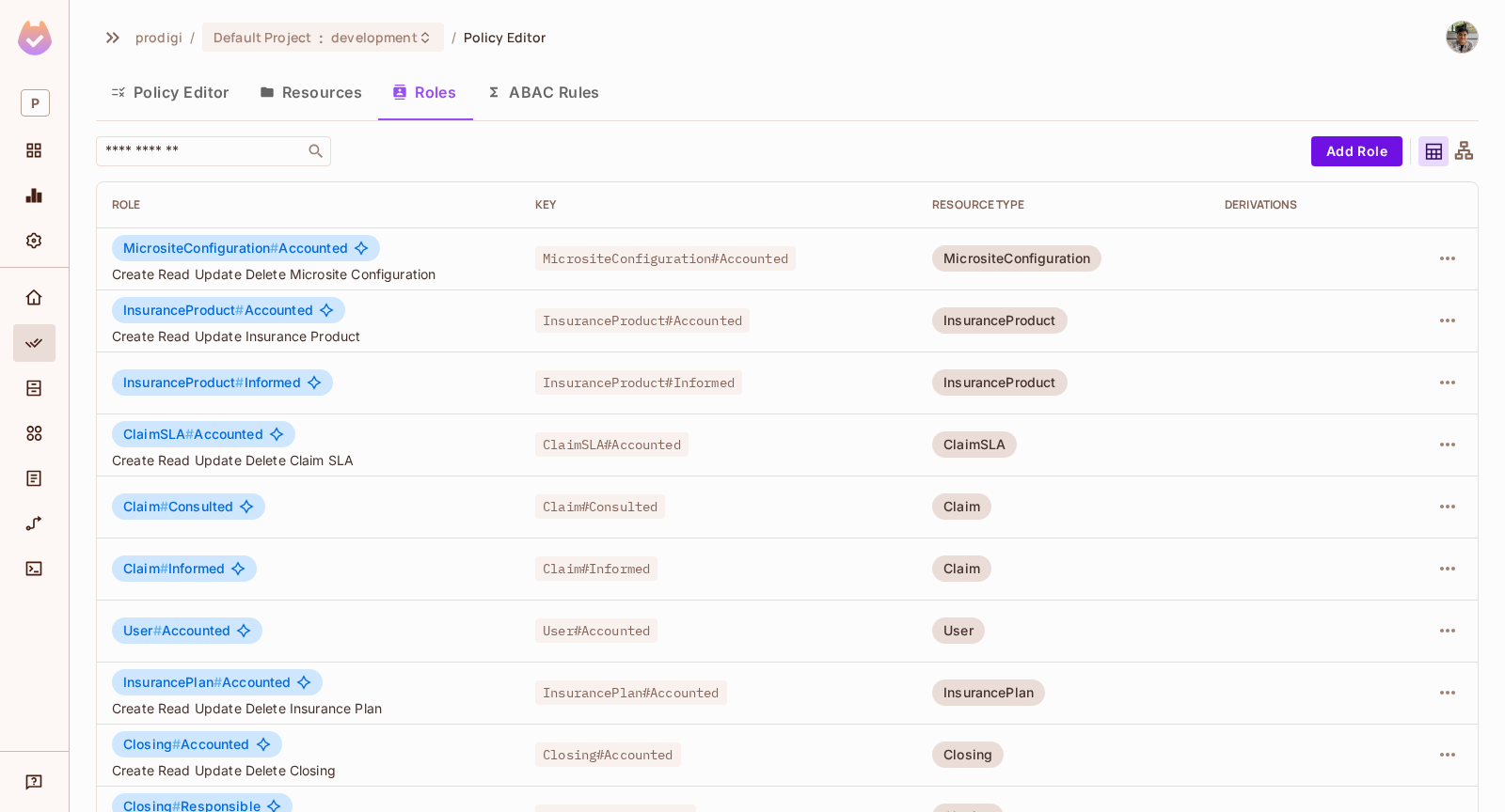
click at [363, 272] on span "Create Read Update Delete Microsite Configuration" at bounding box center [308, 274] width 393 height 18
click at [347, 349] on td "InsuranceProduct # Accounted Create Read Update Insurance Product" at bounding box center [308, 320] width 423 height 62
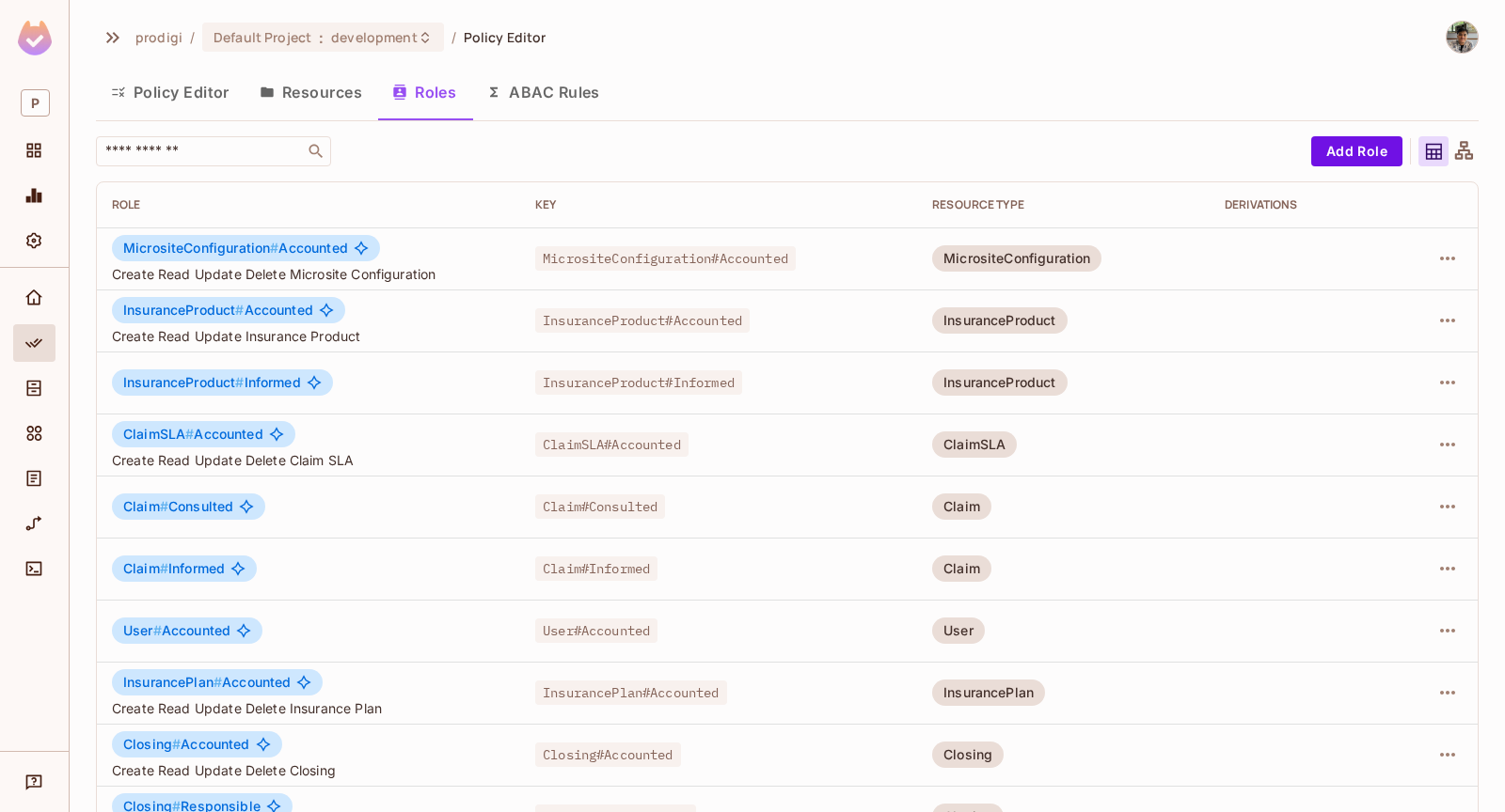
click at [347, 349] on td "InsuranceProduct # Accounted Create Read Update Insurance Product" at bounding box center [308, 320] width 423 height 62
click at [367, 350] on td "InsuranceProduct # Accounted Create Read Update Insurance Product" at bounding box center [308, 320] width 423 height 62
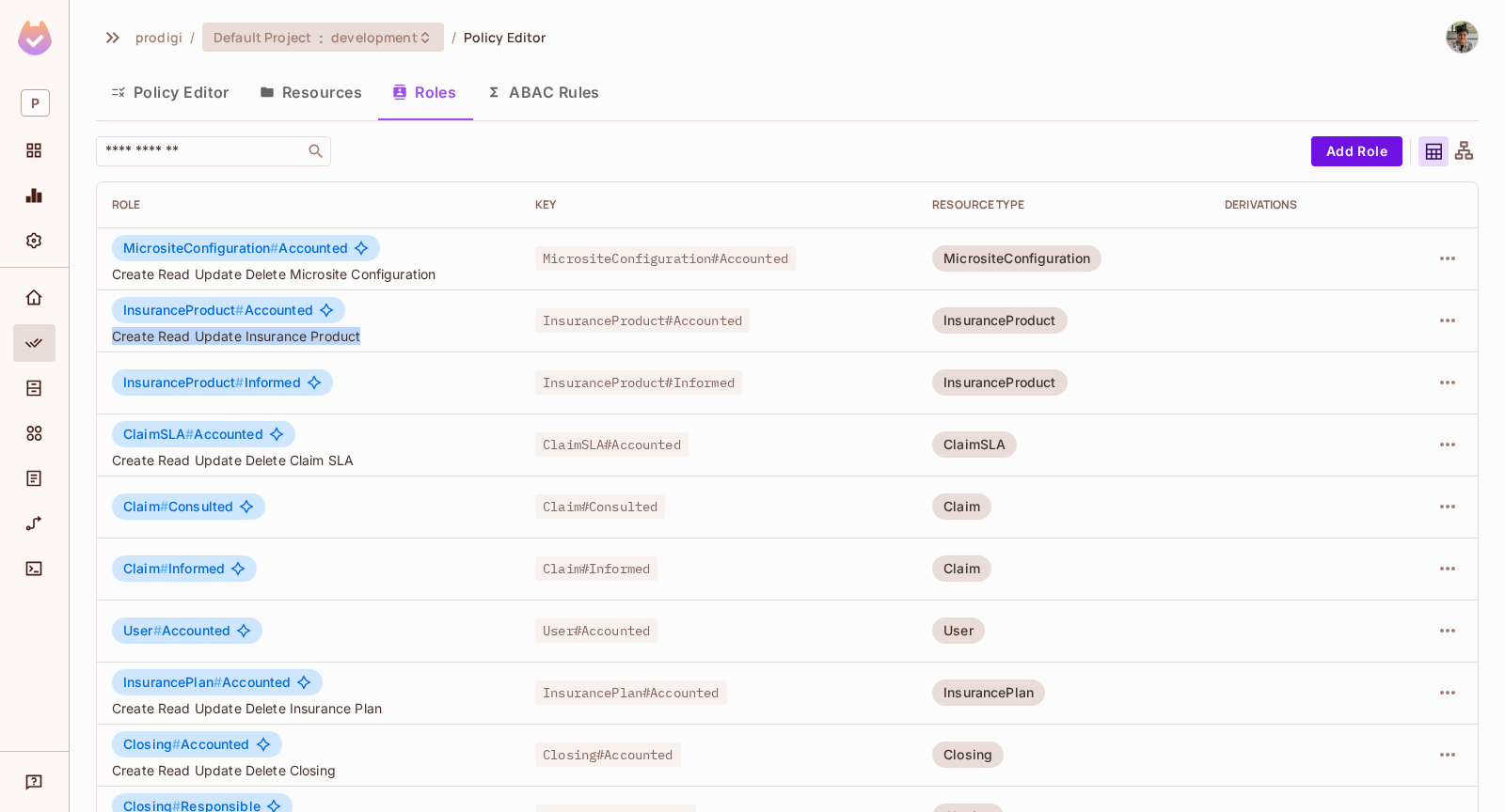
click at [402, 36] on span "development" at bounding box center [374, 37] width 86 height 18
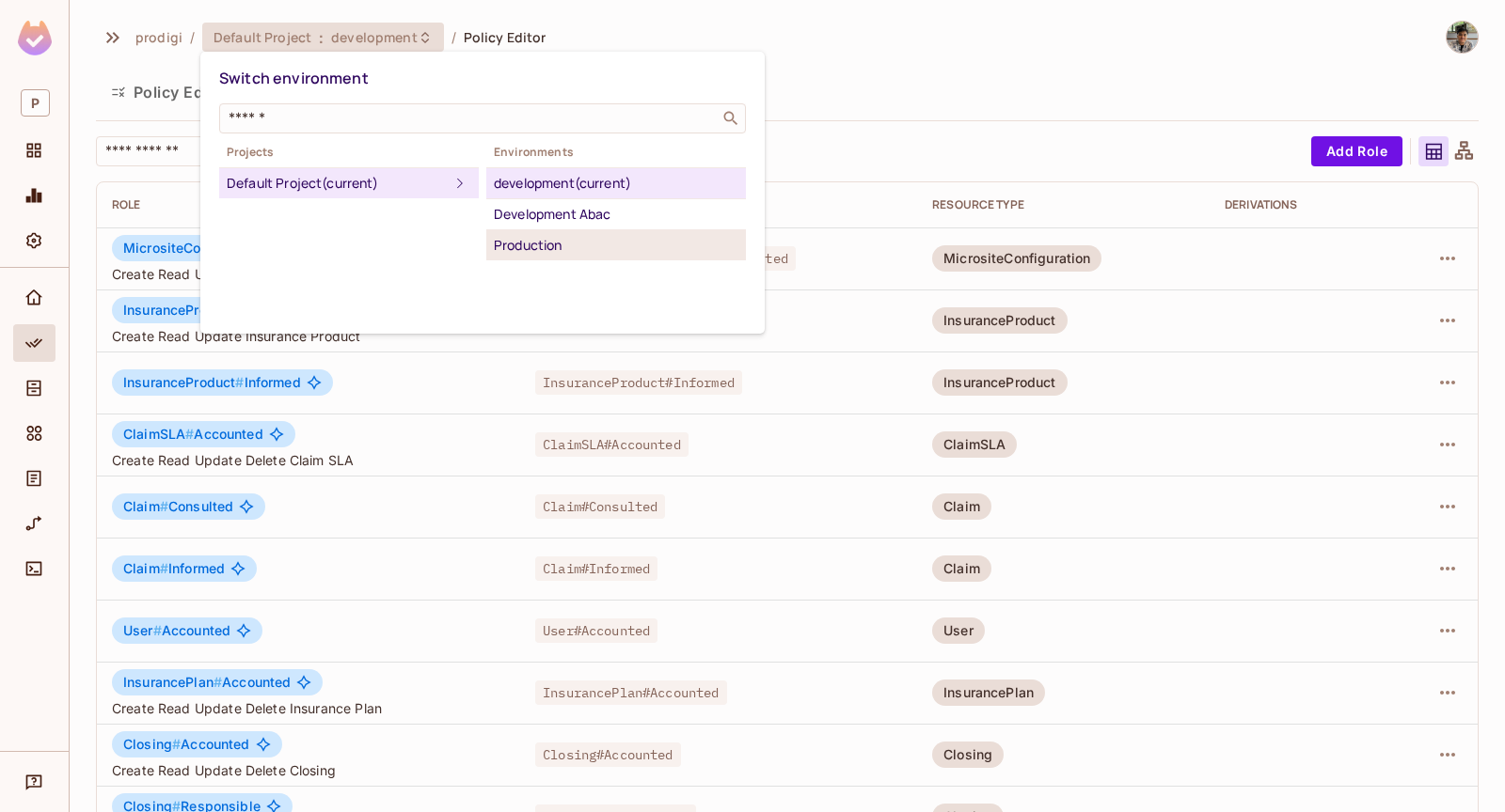
click at [520, 243] on div "Production" at bounding box center [616, 245] width 245 height 23
